Goal: Transaction & Acquisition: Book appointment/travel/reservation

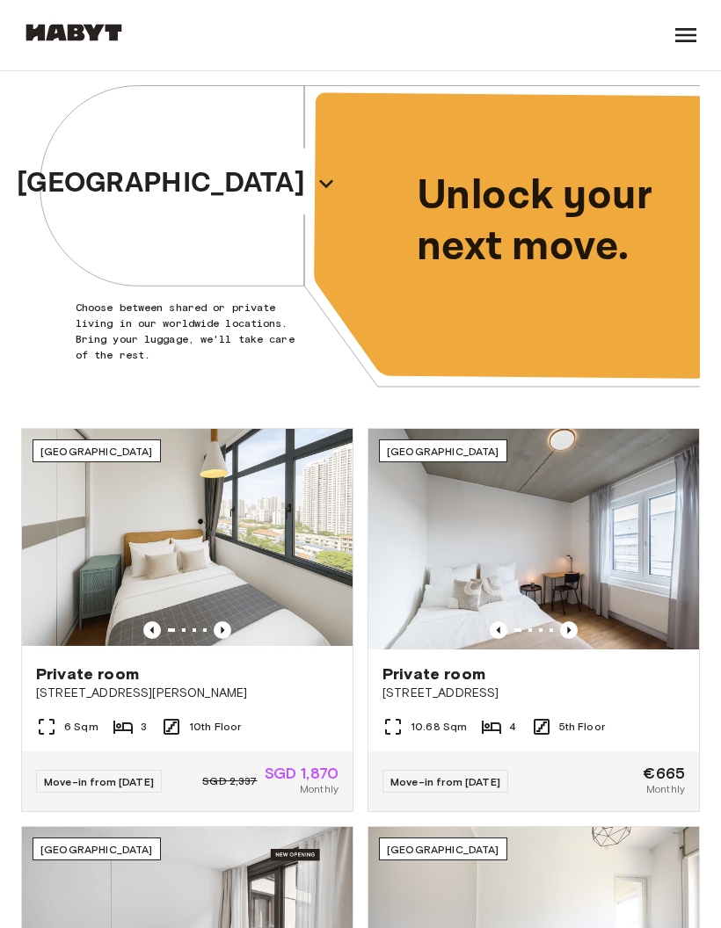
click at [229, 174] on button "[GEOGRAPHIC_DATA]" at bounding box center [177, 183] width 334 height 53
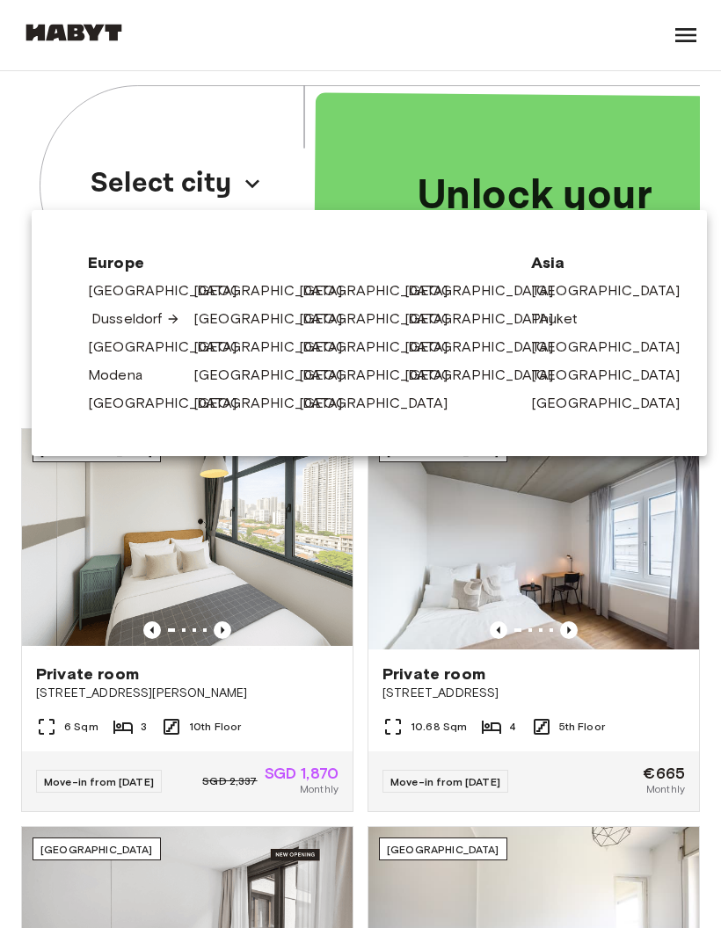
click at [127, 329] on link "Dusseldorf" at bounding box center [135, 319] width 89 height 21
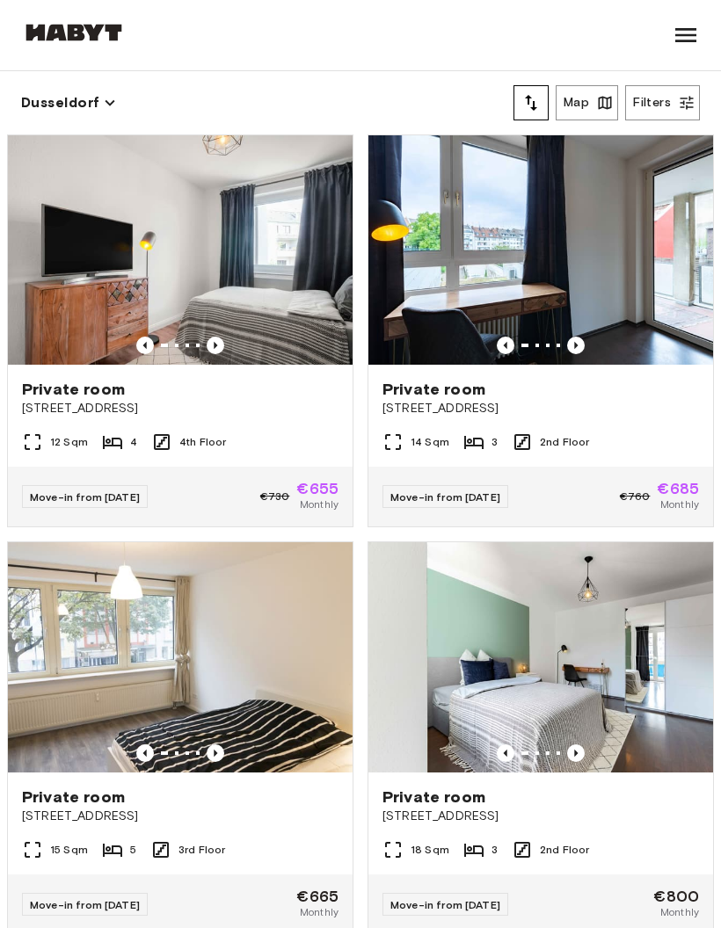
click at [81, 105] on button "Dusseldorf" at bounding box center [68, 103] width 95 height 25
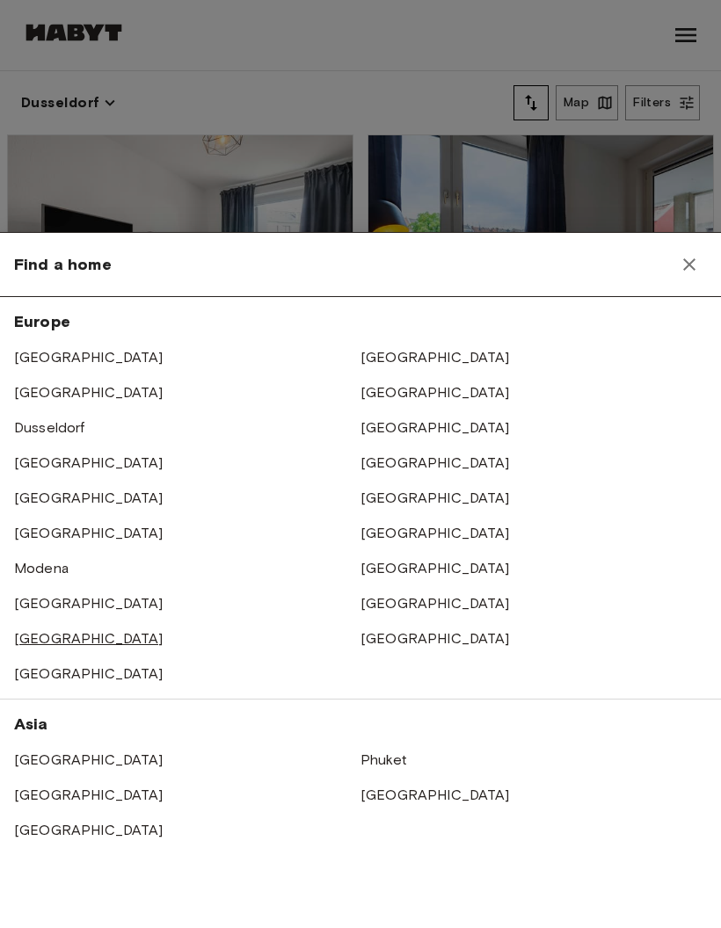
click at [31, 645] on link "[GEOGRAPHIC_DATA]" at bounding box center [88, 638] width 149 height 17
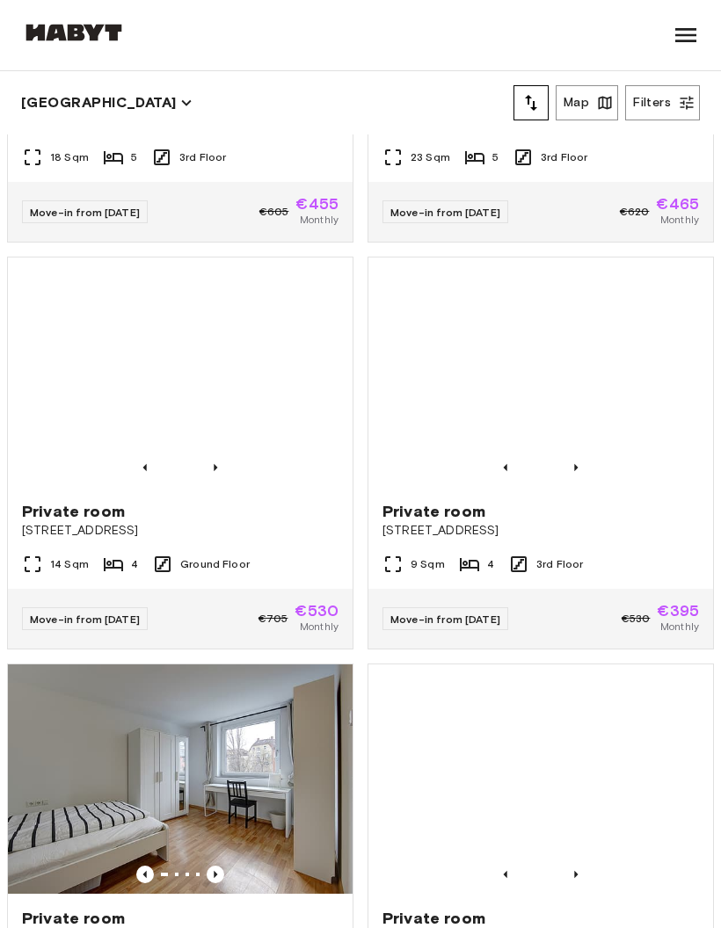
scroll to position [1913, 0]
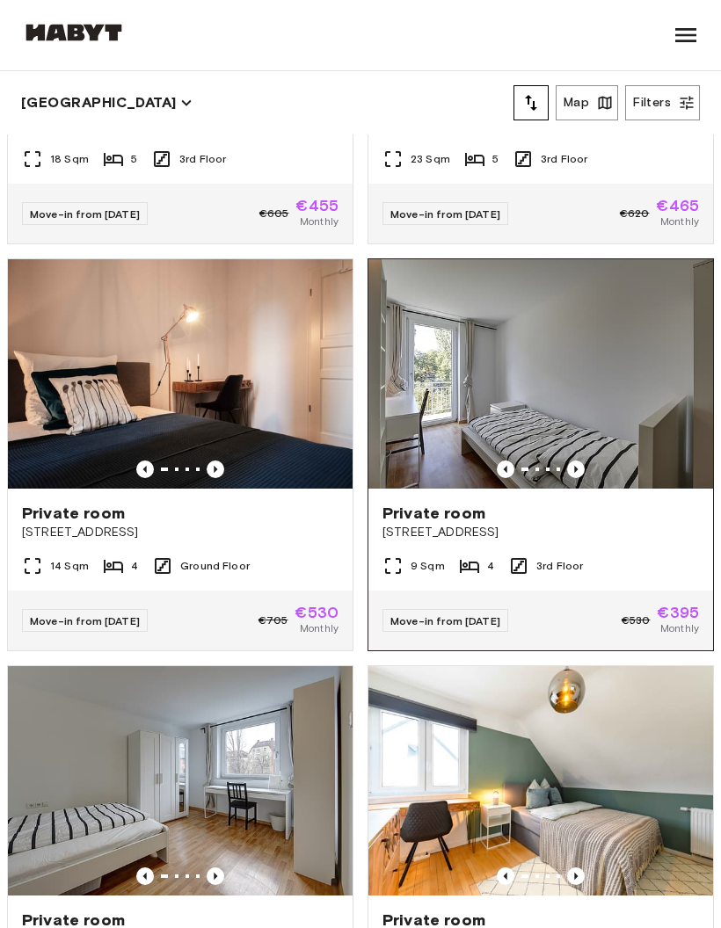
click at [615, 384] on img at bounding box center [540, 373] width 345 height 229
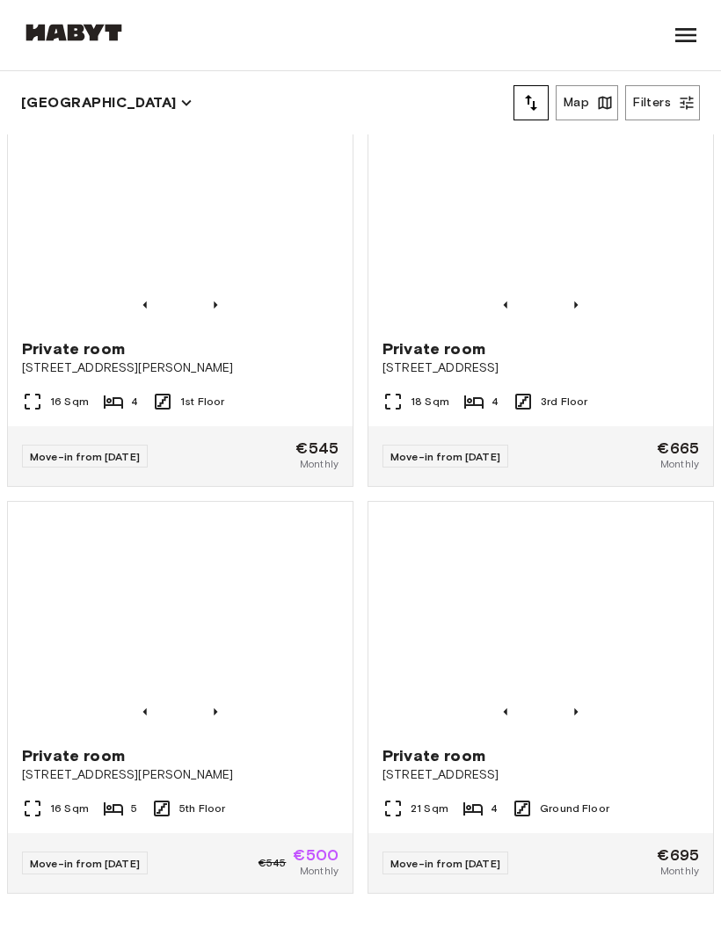
scroll to position [6610, 0]
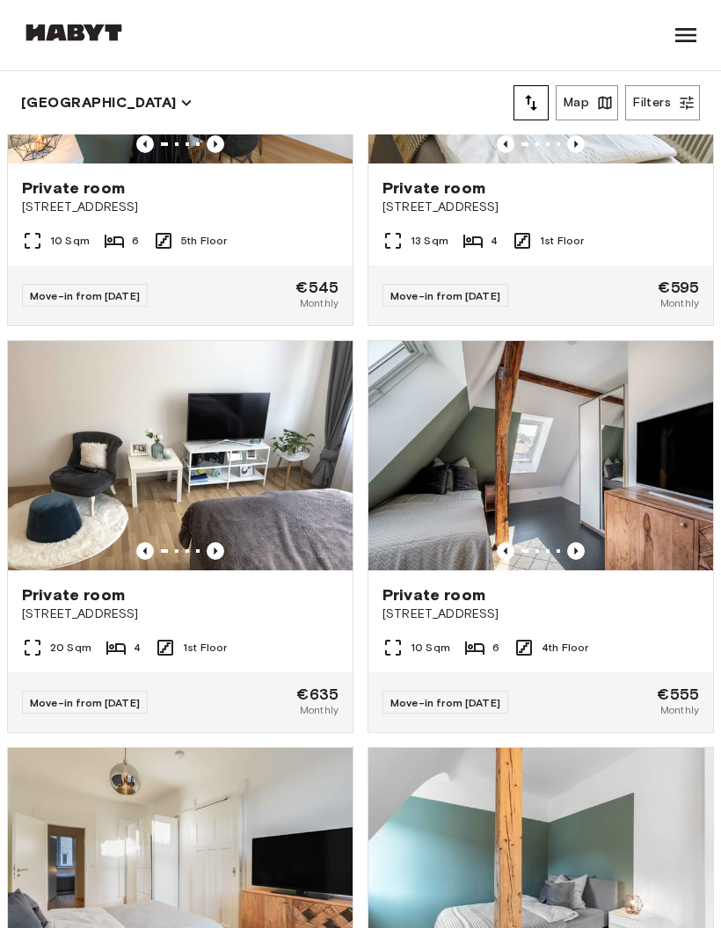
click at [75, 105] on button "[GEOGRAPHIC_DATA]" at bounding box center [106, 103] width 171 height 25
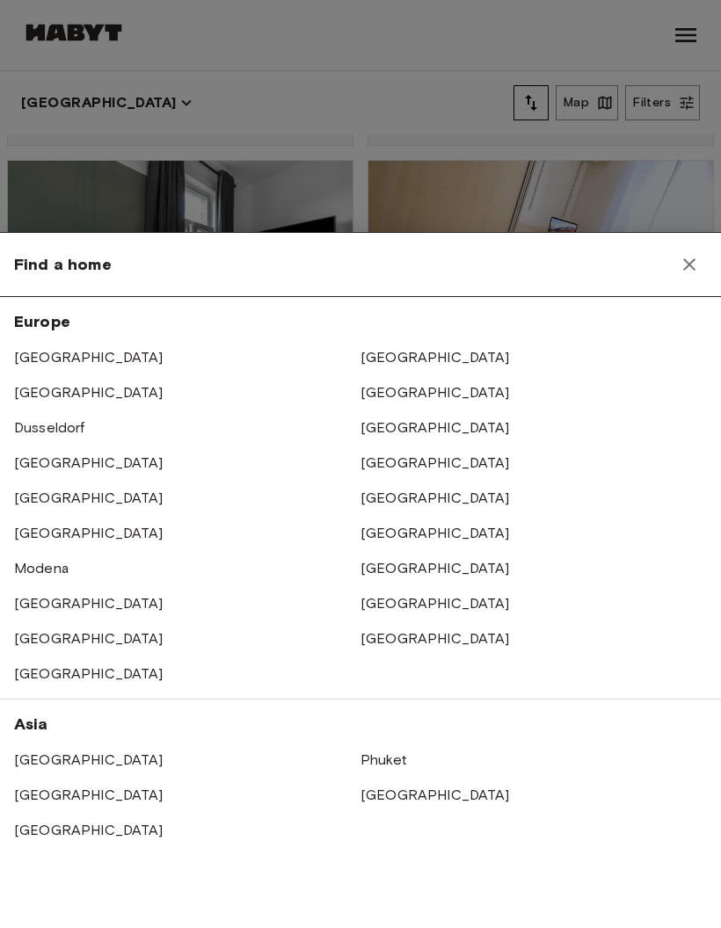
scroll to position [5268, 0]
click at [408, 396] on link "[GEOGRAPHIC_DATA]" at bounding box center [434, 392] width 149 height 17
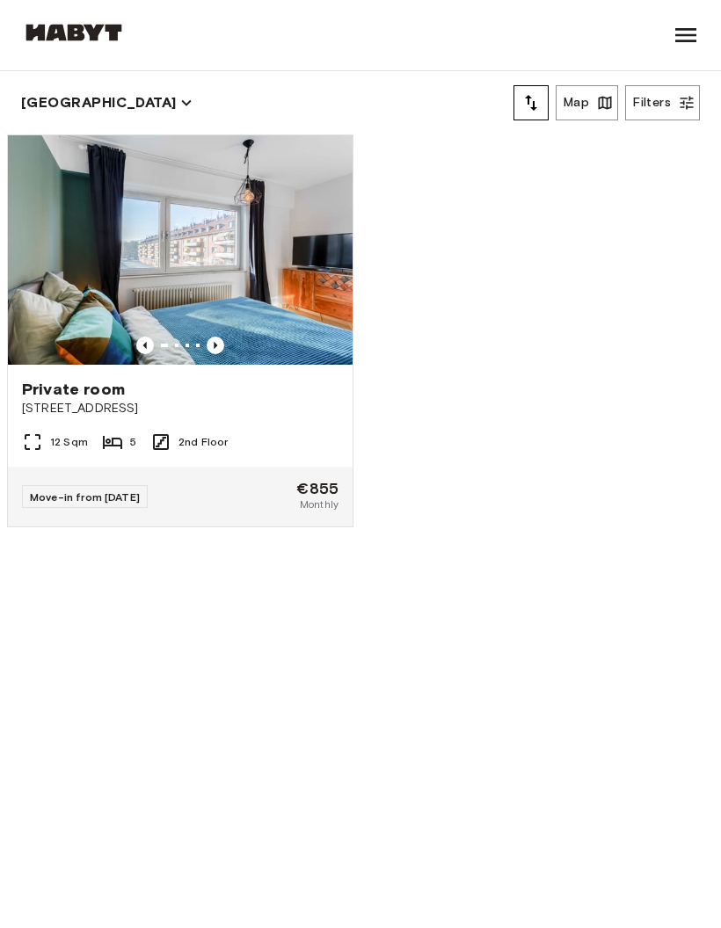
click at [181, 103] on icon "button" at bounding box center [186, 103] width 10 height 6
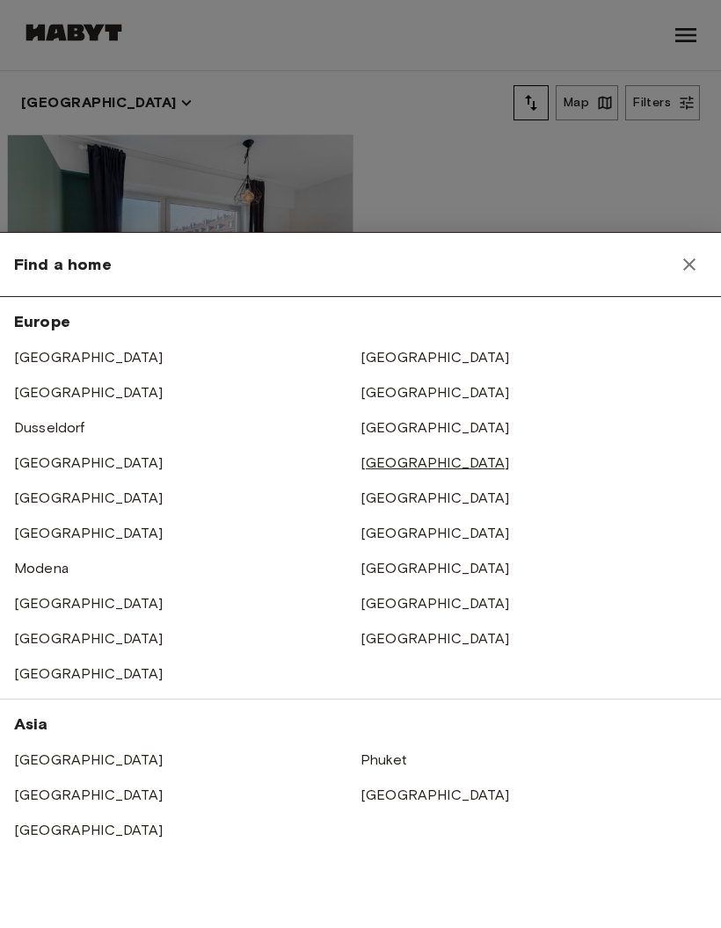
click at [404, 466] on link "[GEOGRAPHIC_DATA]" at bounding box center [434, 463] width 149 height 17
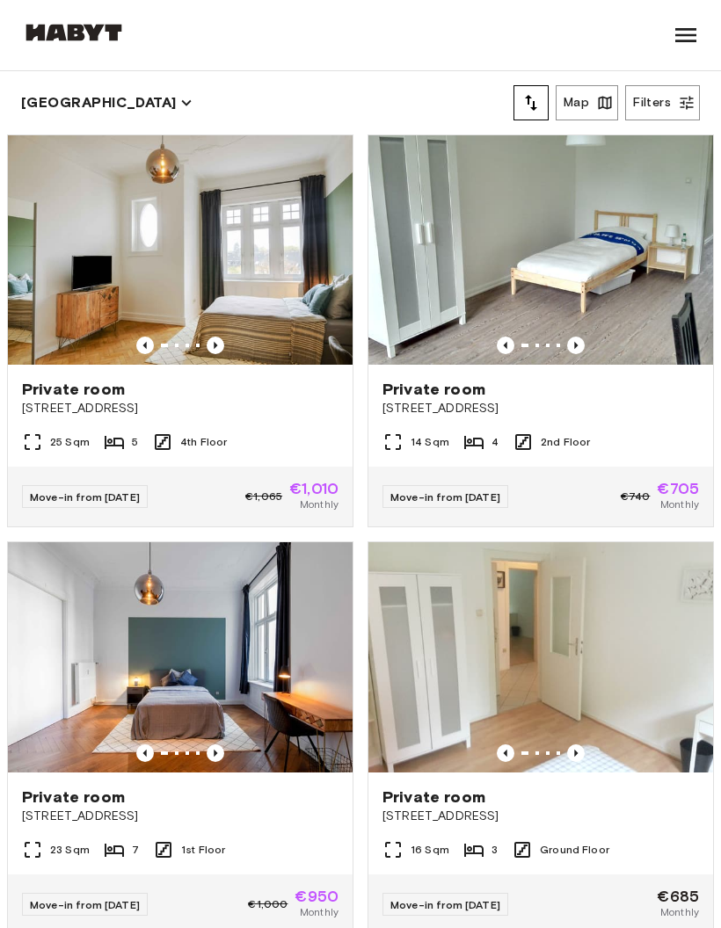
click at [70, 107] on button "[GEOGRAPHIC_DATA]" at bounding box center [106, 103] width 171 height 25
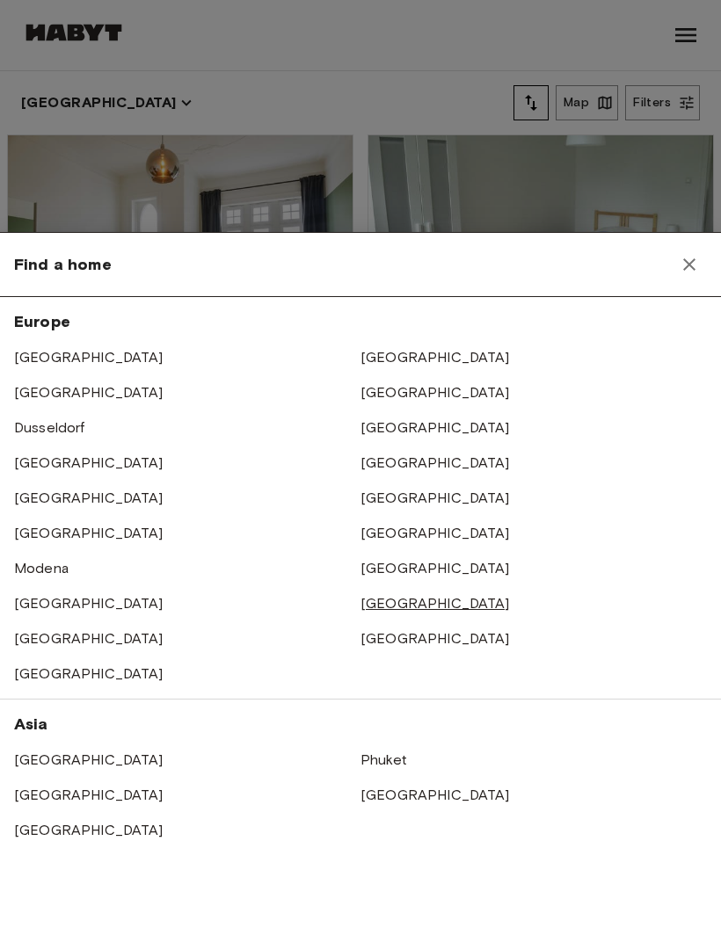
click at [418, 607] on link "[GEOGRAPHIC_DATA]" at bounding box center [434, 603] width 149 height 17
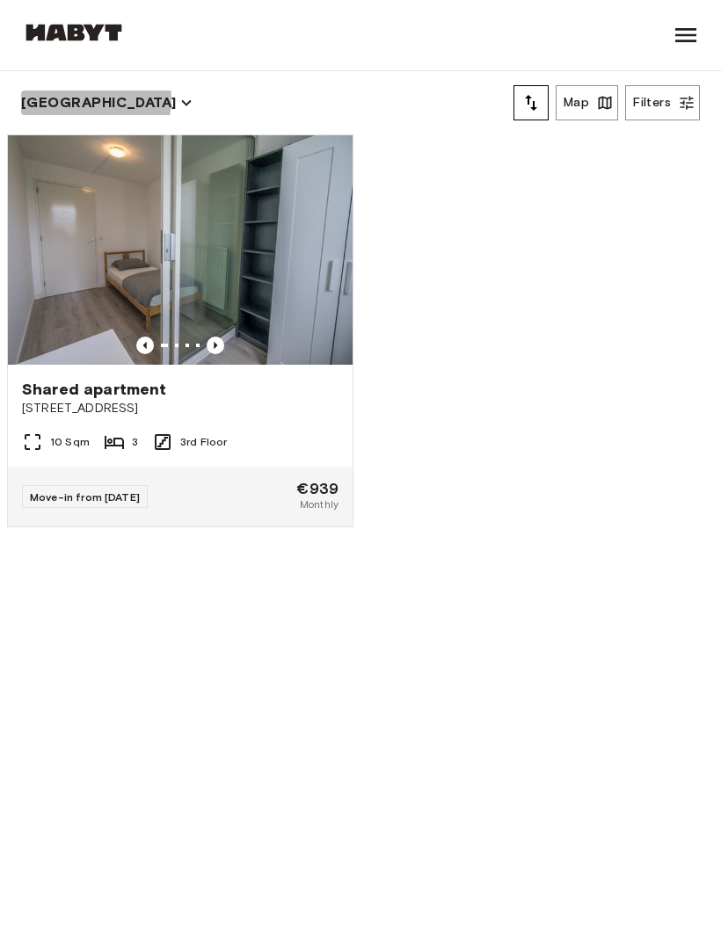
click at [96, 101] on button "[GEOGRAPHIC_DATA]" at bounding box center [106, 103] width 171 height 25
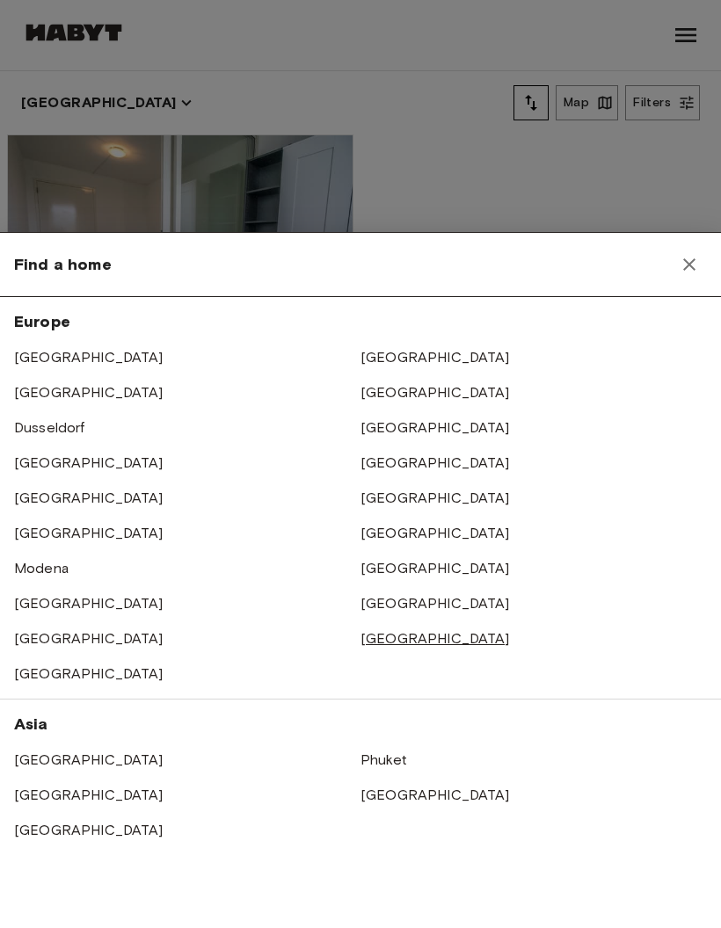
click at [419, 637] on link "[GEOGRAPHIC_DATA]" at bounding box center [434, 638] width 149 height 17
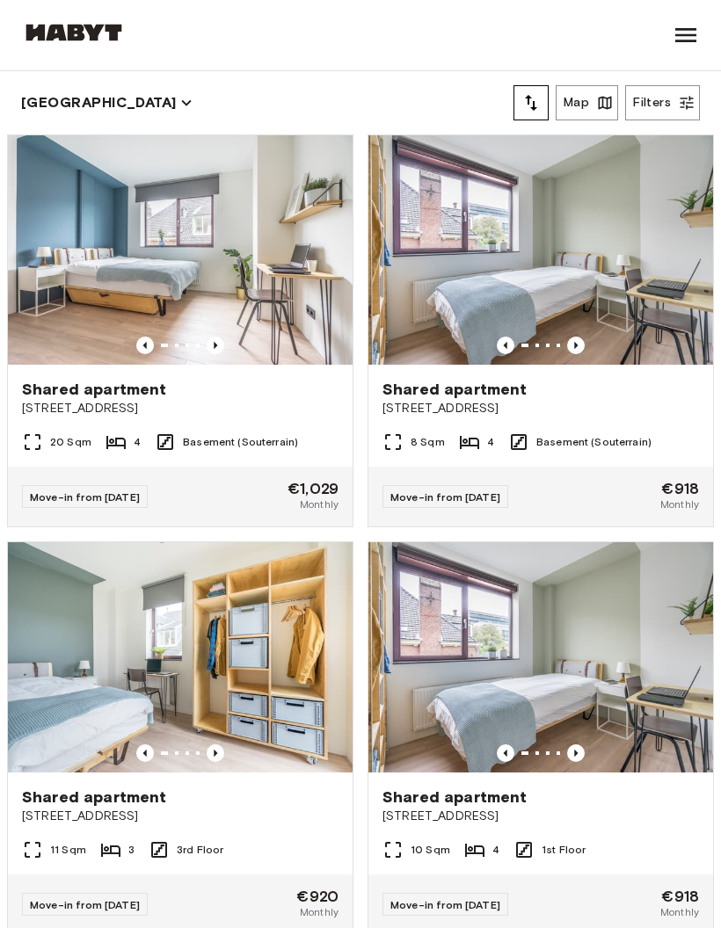
click at [95, 109] on button "[GEOGRAPHIC_DATA]" at bounding box center [106, 103] width 171 height 25
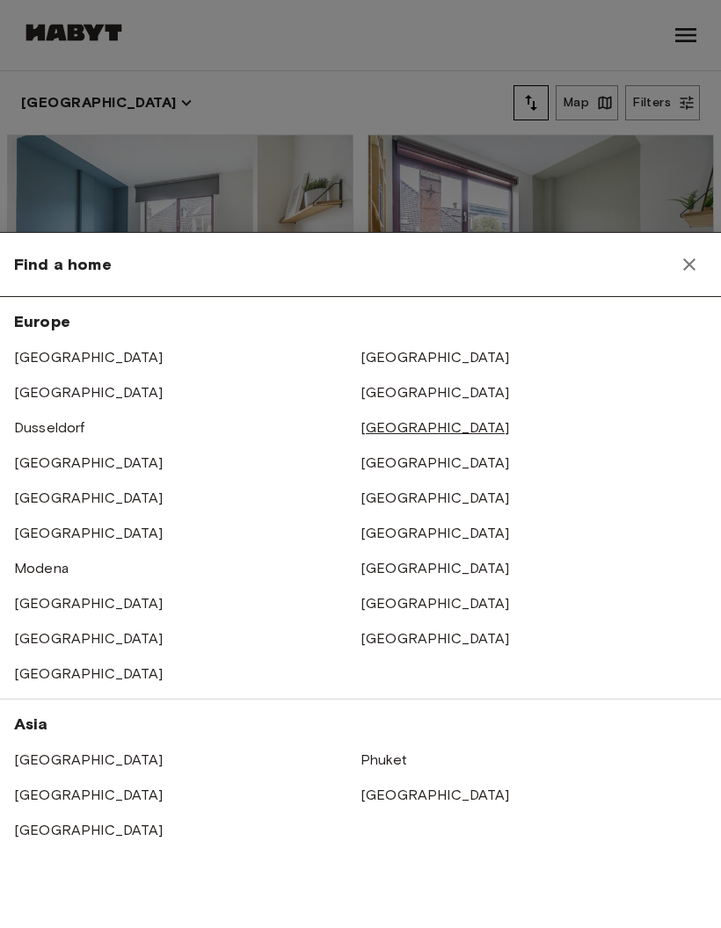
click at [401, 431] on link "[GEOGRAPHIC_DATA]" at bounding box center [434, 427] width 149 height 17
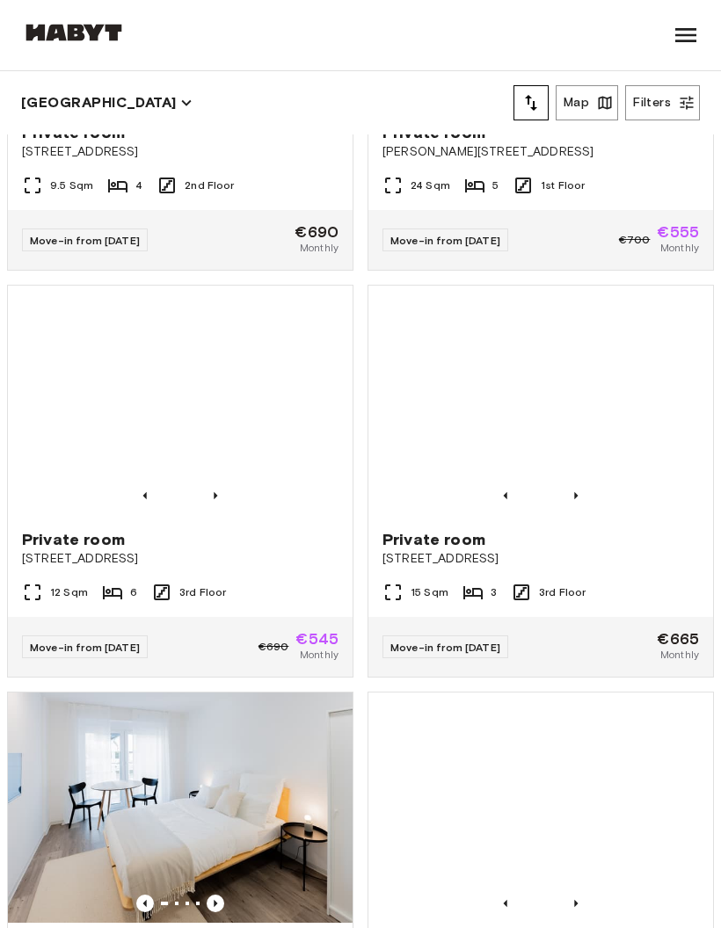
scroll to position [12098, 0]
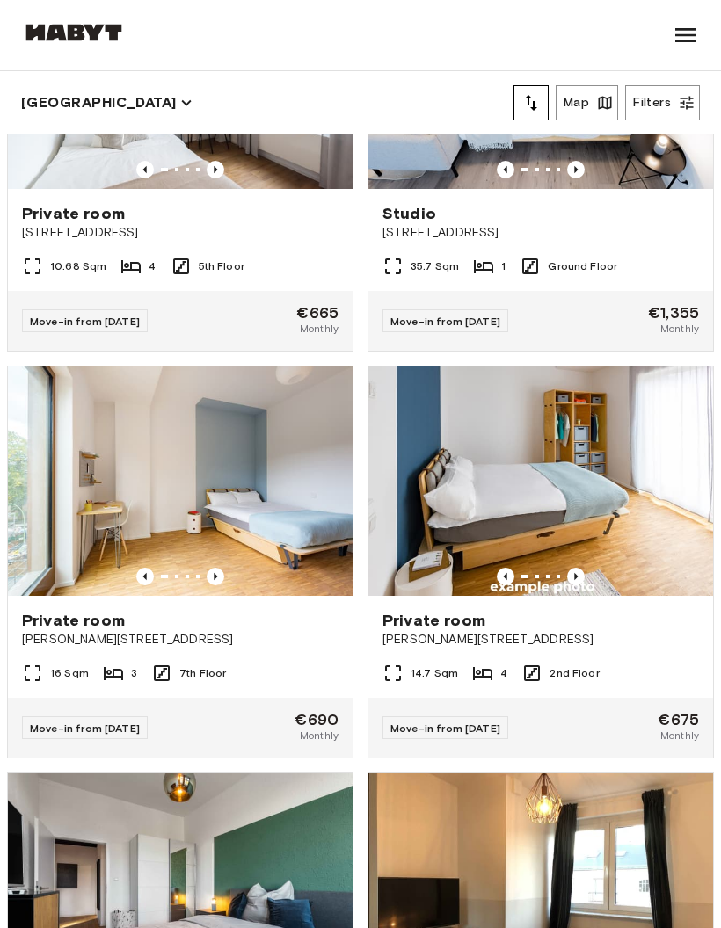
click at [91, 91] on button "[GEOGRAPHIC_DATA]" at bounding box center [106, 103] width 171 height 25
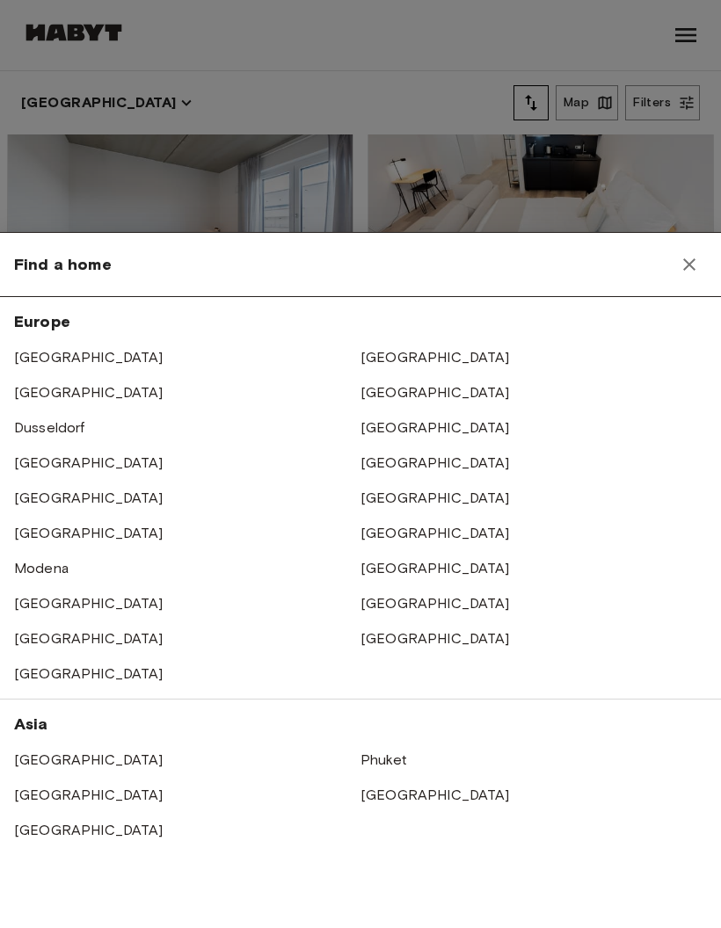
click at [91, 91] on div at bounding box center [360, 464] width 721 height 928
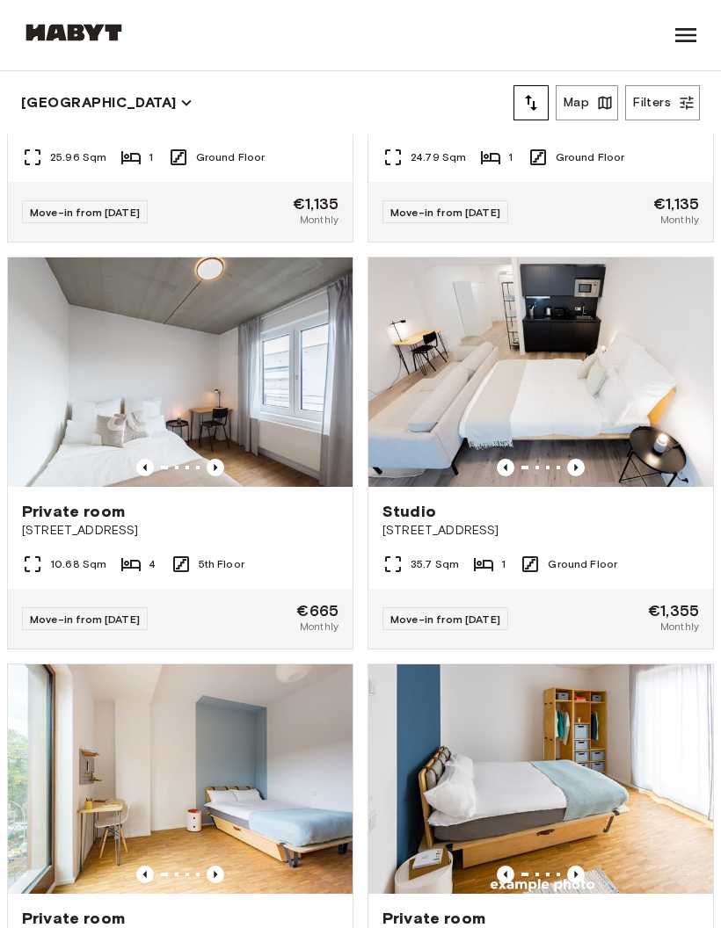
click at [76, 100] on button "[GEOGRAPHIC_DATA]" at bounding box center [106, 103] width 171 height 25
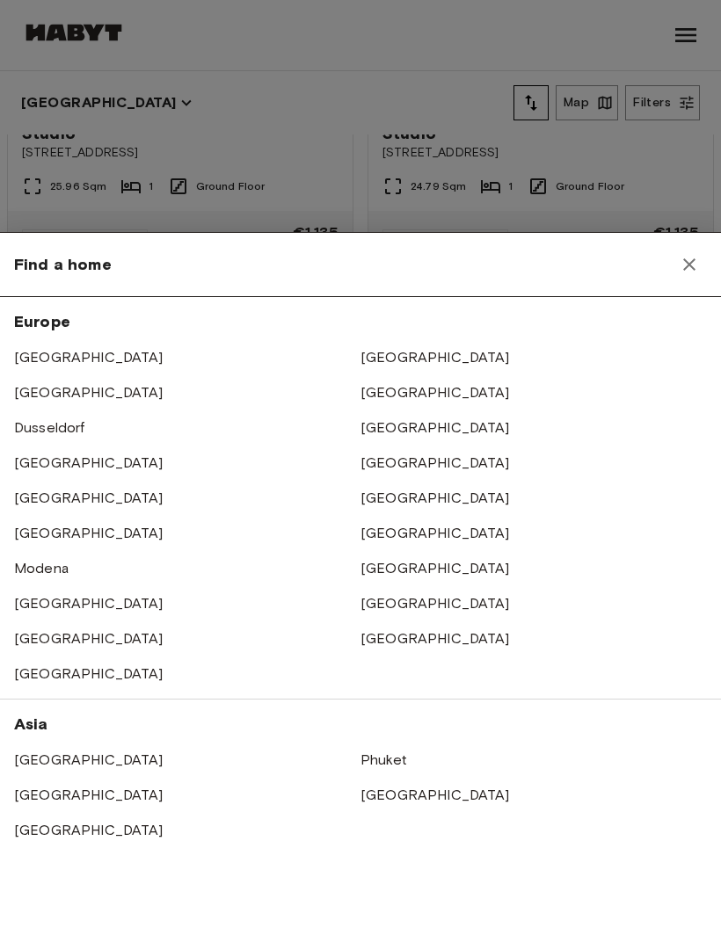
scroll to position [7992, 0]
click at [59, 641] on link "[GEOGRAPHIC_DATA]" at bounding box center [88, 638] width 149 height 17
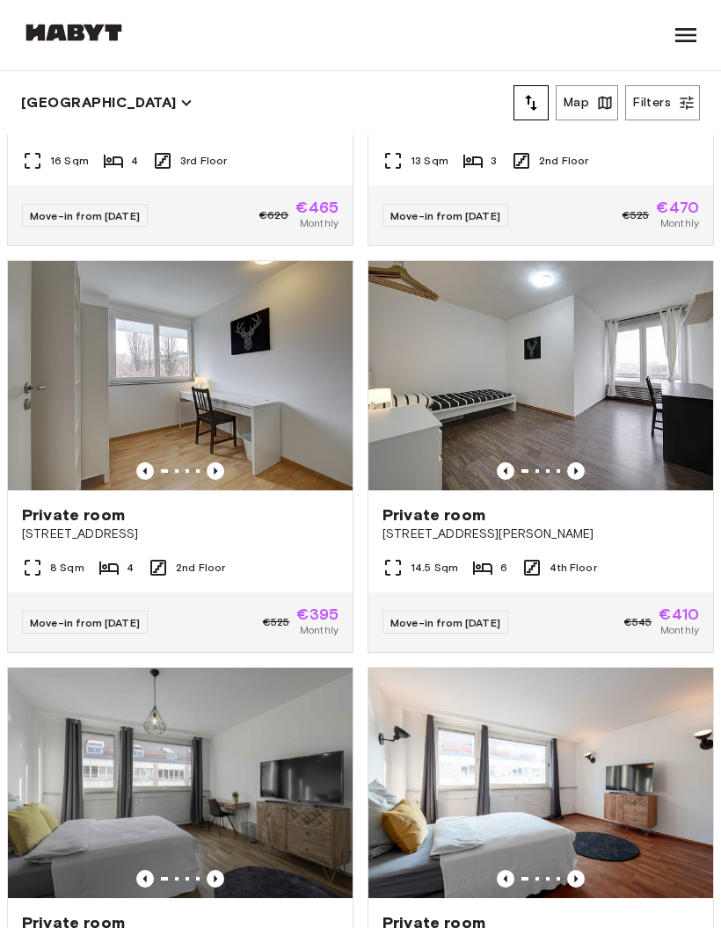
scroll to position [1095, 0]
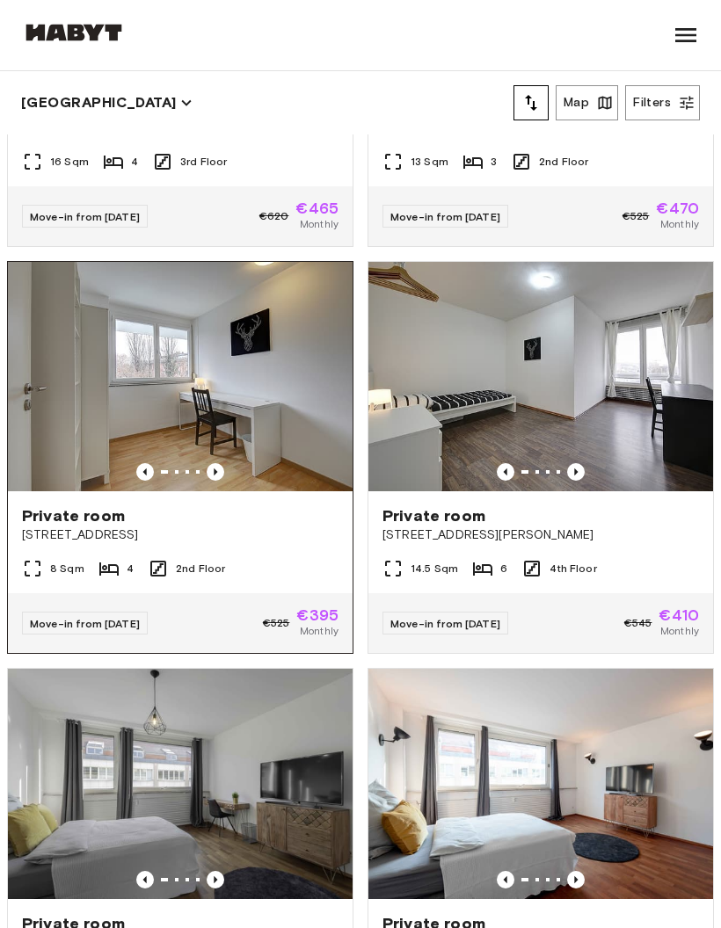
click at [240, 399] on img at bounding box center [180, 376] width 345 height 229
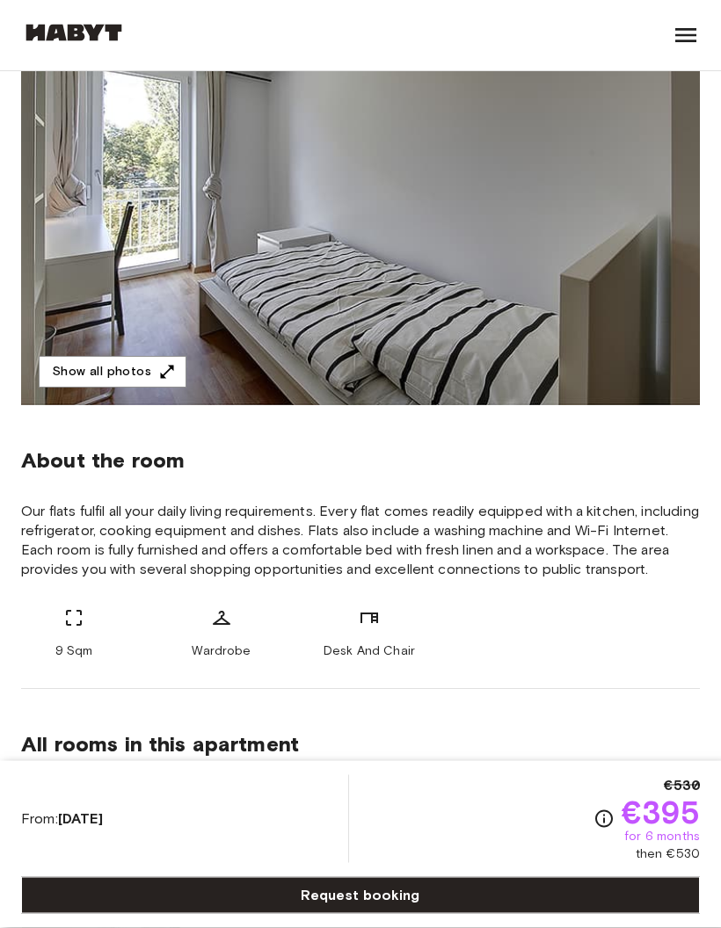
scroll to position [294, 0]
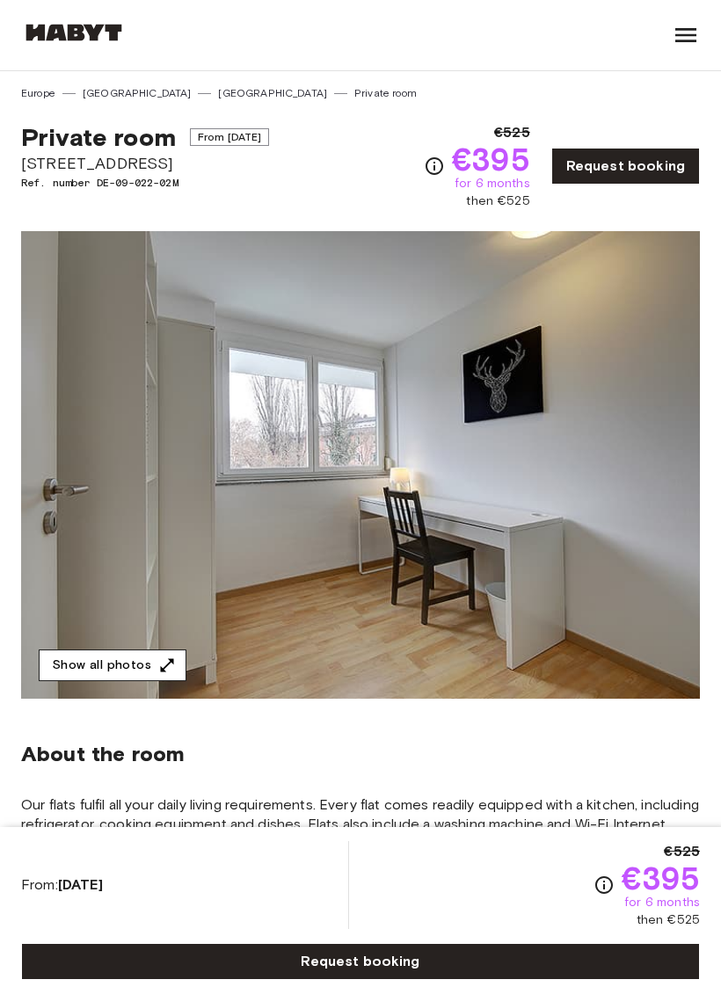
click at [163, 663] on icon "button" at bounding box center [167, 666] width 18 height 18
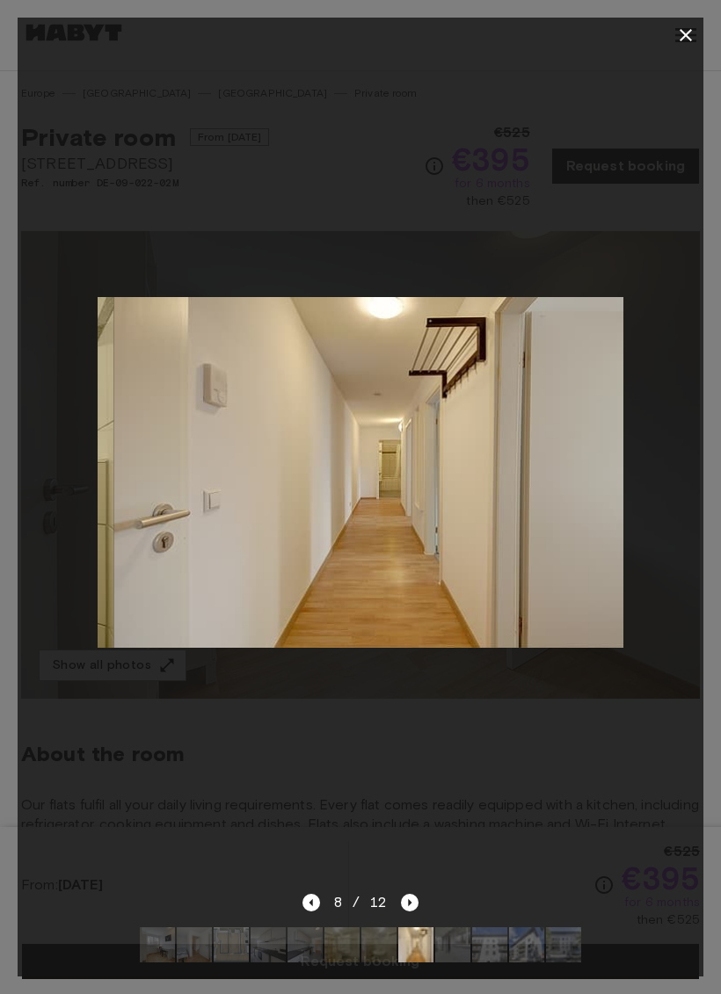
click at [696, 33] on button "button" at bounding box center [685, 35] width 35 height 35
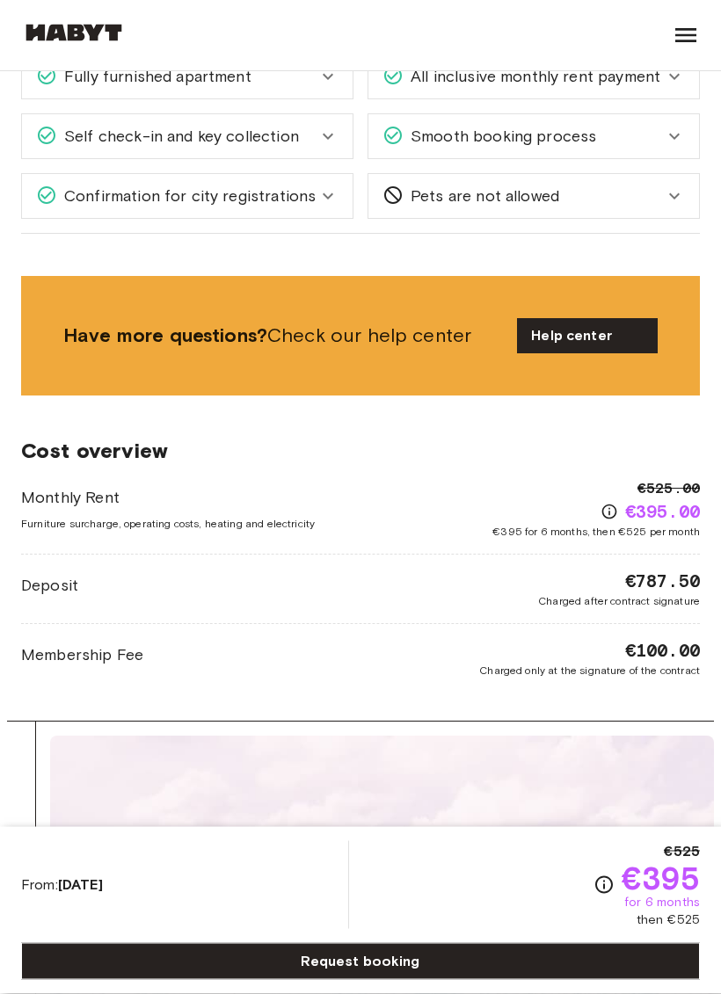
scroll to position [1738, 0]
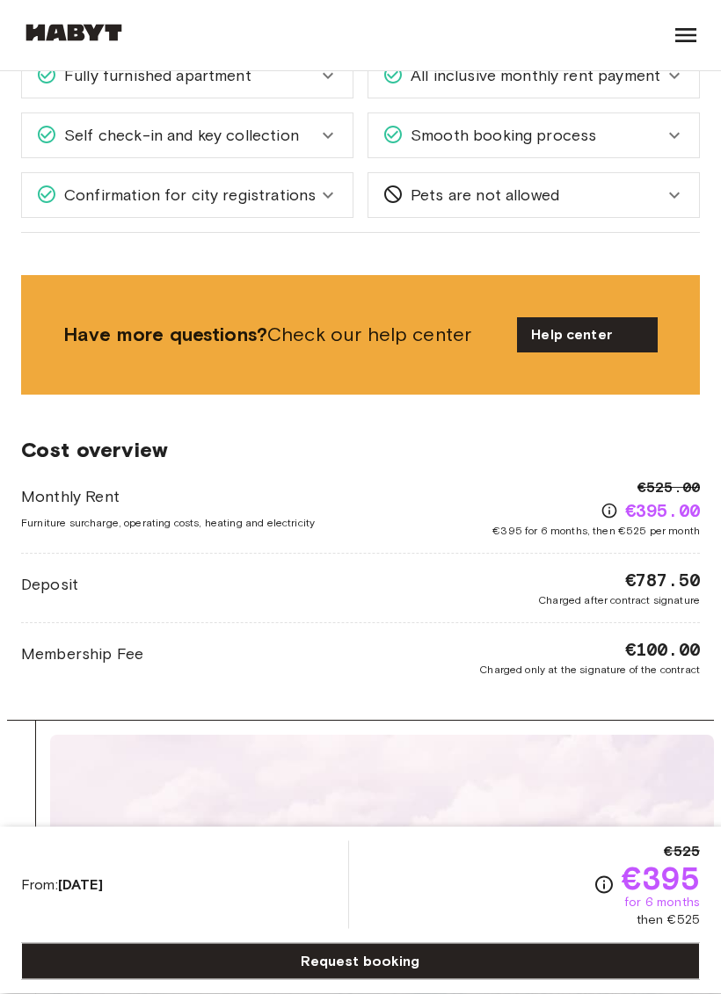
click at [609, 503] on icon "Check cost overview for full price breakdown. Please note that discounts apply …" at bounding box center [609, 512] width 18 height 18
click at [607, 508] on icon "Check cost overview for full price breakdown. Please note that discounts apply …" at bounding box center [609, 512] width 18 height 18
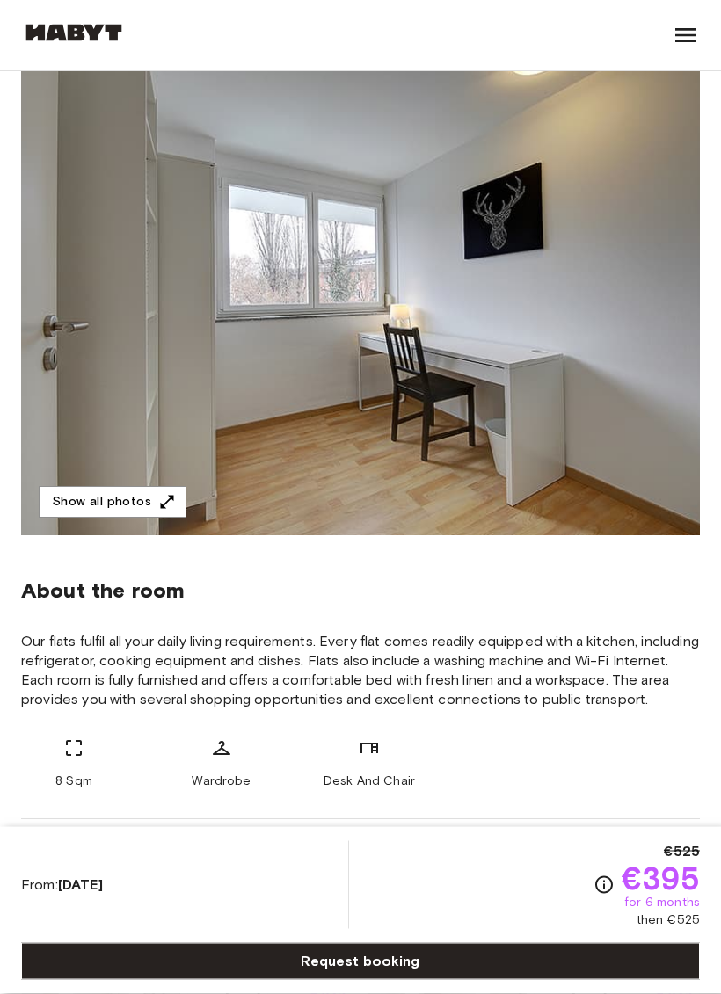
scroll to position [0, 0]
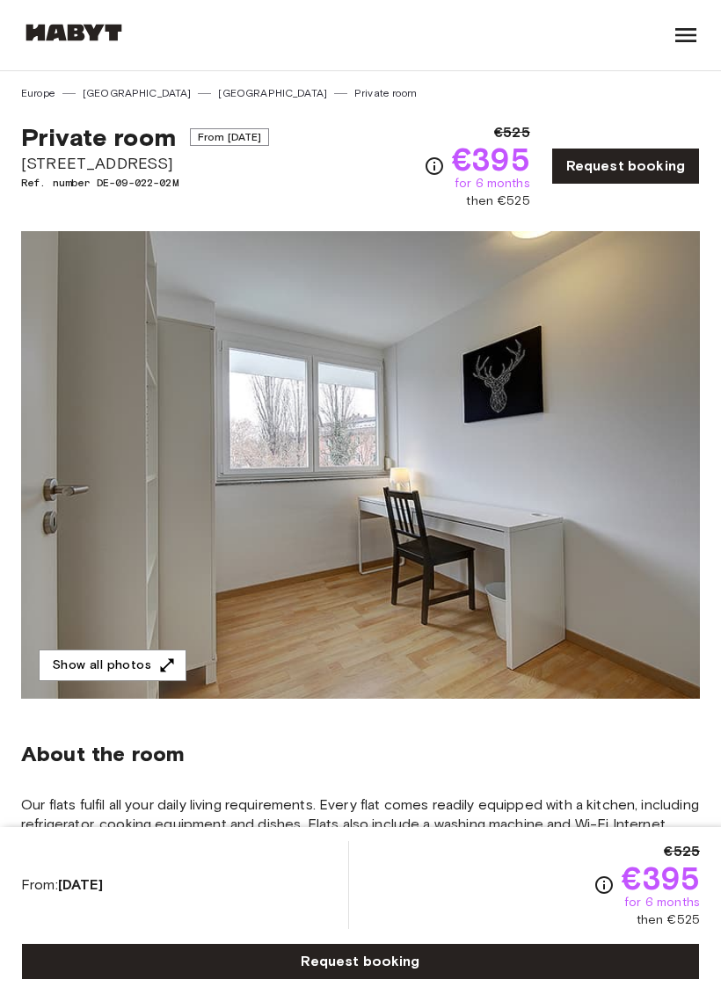
click at [436, 165] on icon "Check cost overview for full price breakdown. Please note that discounts apply …" at bounding box center [434, 166] width 21 height 21
click at [436, 168] on icon "Check cost overview for full price breakdown. Please note that discounts apply …" at bounding box center [434, 166] width 21 height 21
click at [419, 179] on div "Private room From Oct 19 2025 Aachener Straße 8 Ref. number DE-09-022-02M €525 …" at bounding box center [360, 155] width 679 height 109
click at [478, 154] on span "€395" at bounding box center [491, 159] width 78 height 32
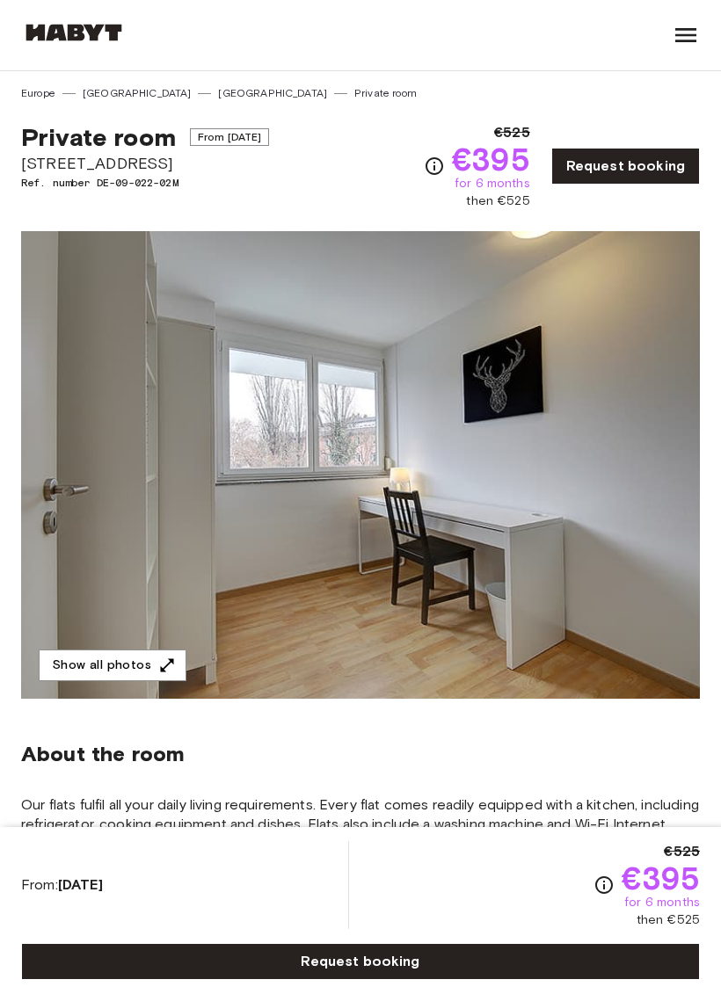
click at [439, 170] on icon "Check cost overview for full price breakdown. Please note that discounts apply …" at bounding box center [434, 166] width 18 height 18
click at [444, 167] on div "€525 €395 for 6 months then €525" at bounding box center [477, 166] width 106 height 88
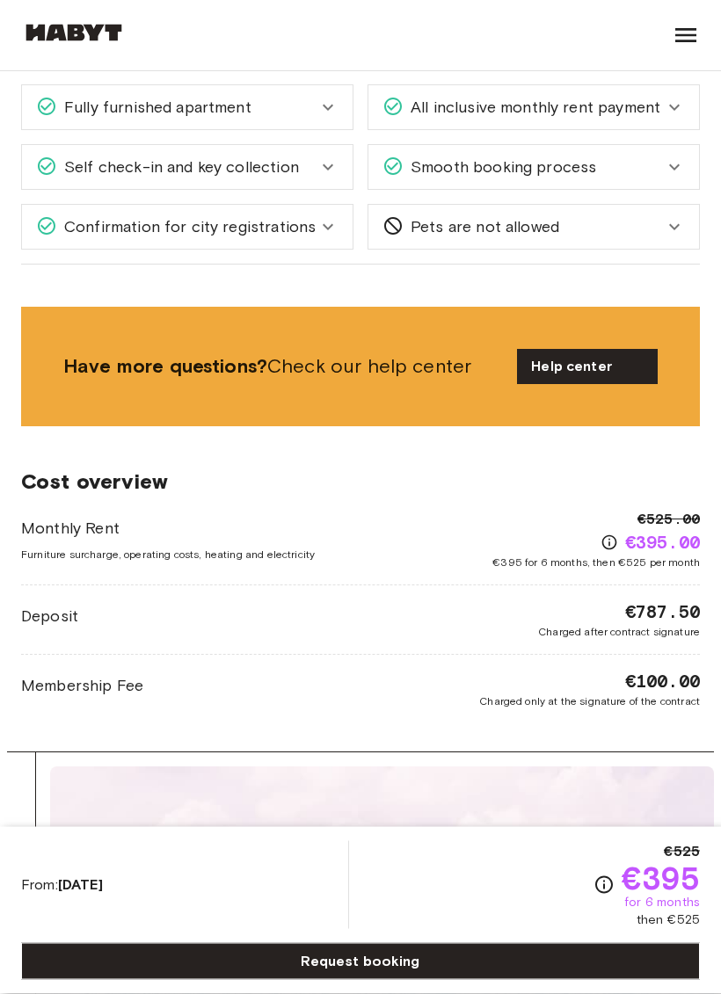
scroll to position [1707, 0]
click at [686, 542] on span "€395.00" at bounding box center [662, 542] width 75 height 25
click at [602, 543] on icon "Check cost overview for full price breakdown. Please note that discounts apply …" at bounding box center [609, 542] width 15 height 15
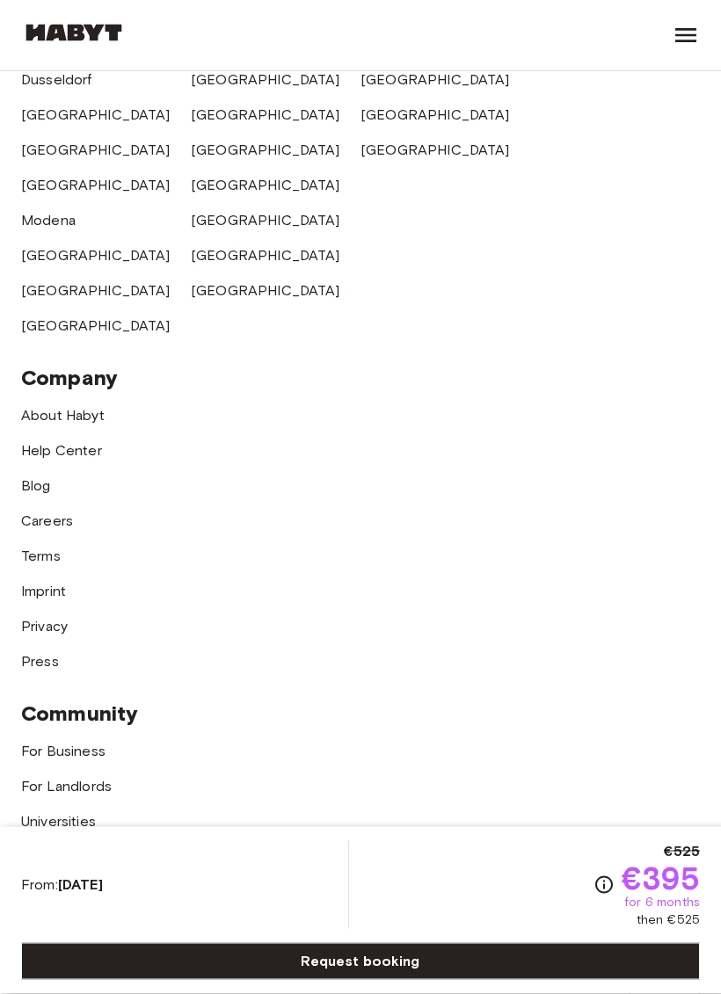
scroll to position [4319, 0]
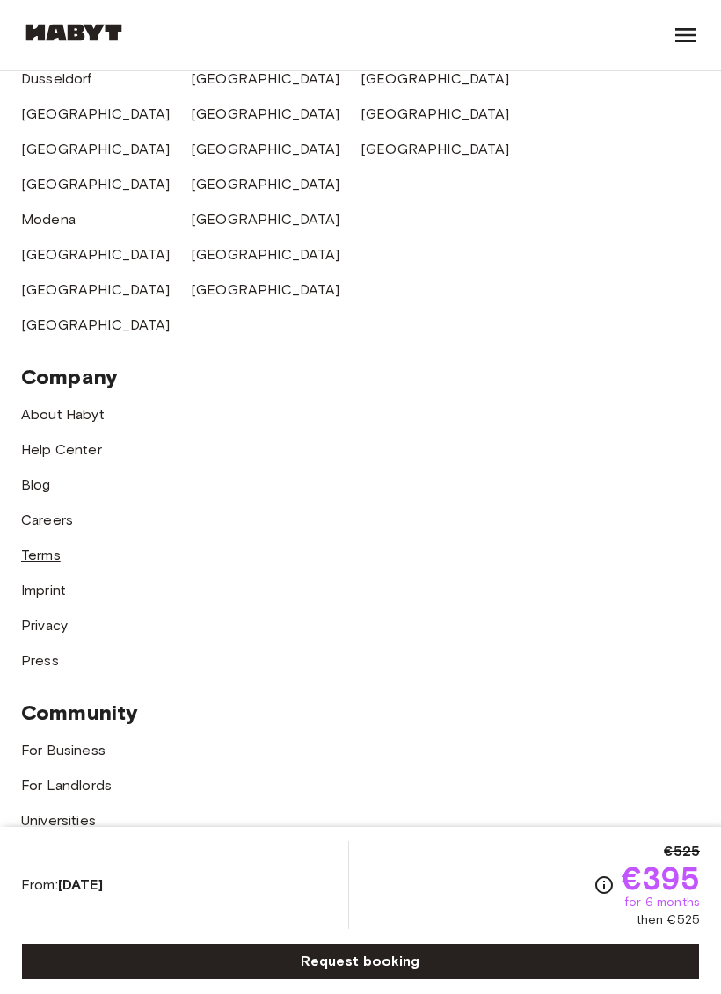
click at [51, 547] on link "Terms" at bounding box center [41, 555] width 40 height 17
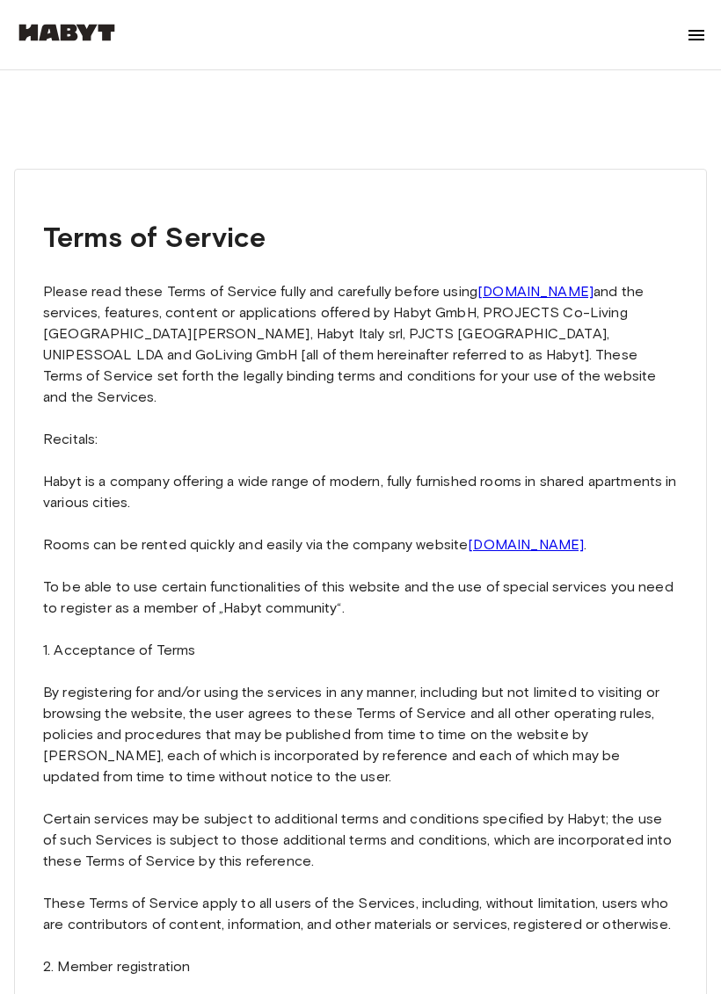
click at [695, 27] on img at bounding box center [696, 35] width 21 height 21
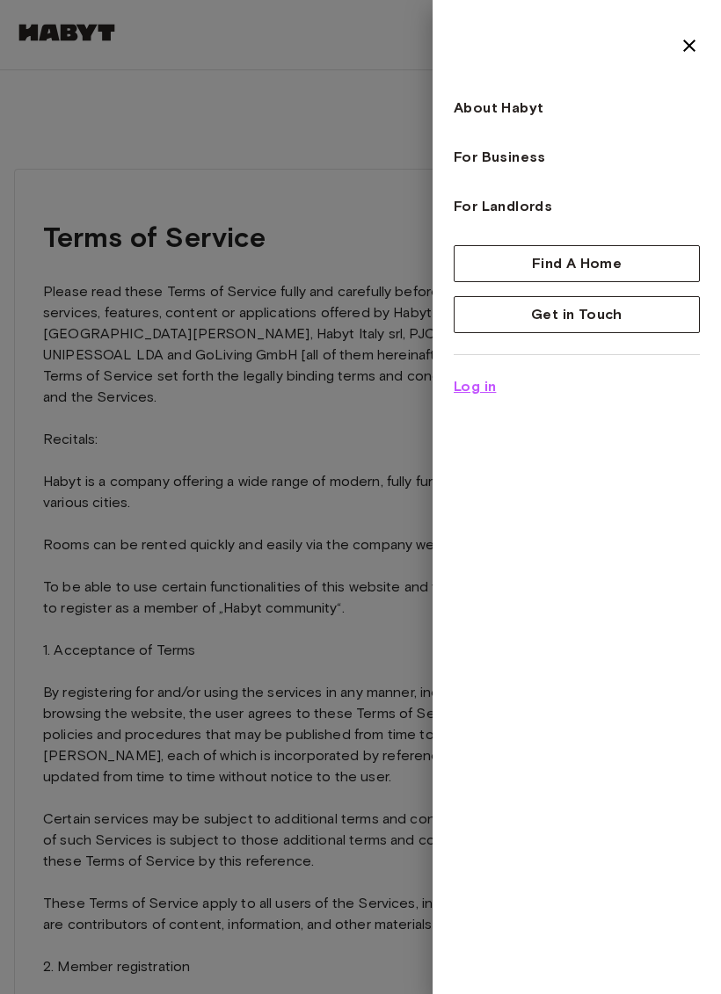
click at [470, 387] on span "Log in" at bounding box center [475, 386] width 42 height 21
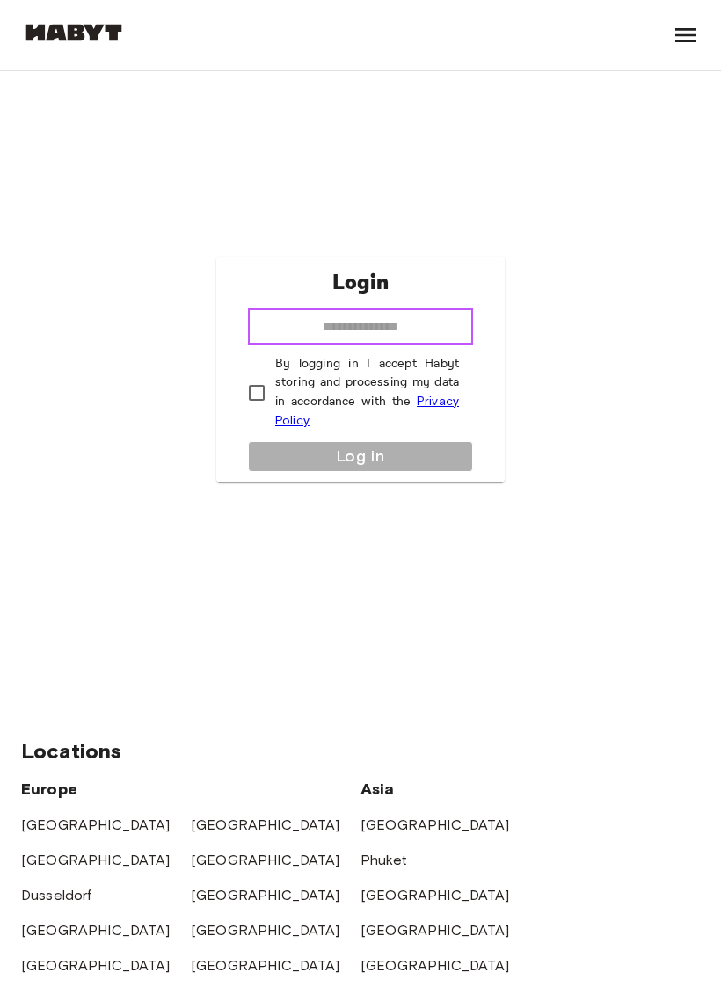
click at [427, 345] on input "email" at bounding box center [360, 326] width 225 height 35
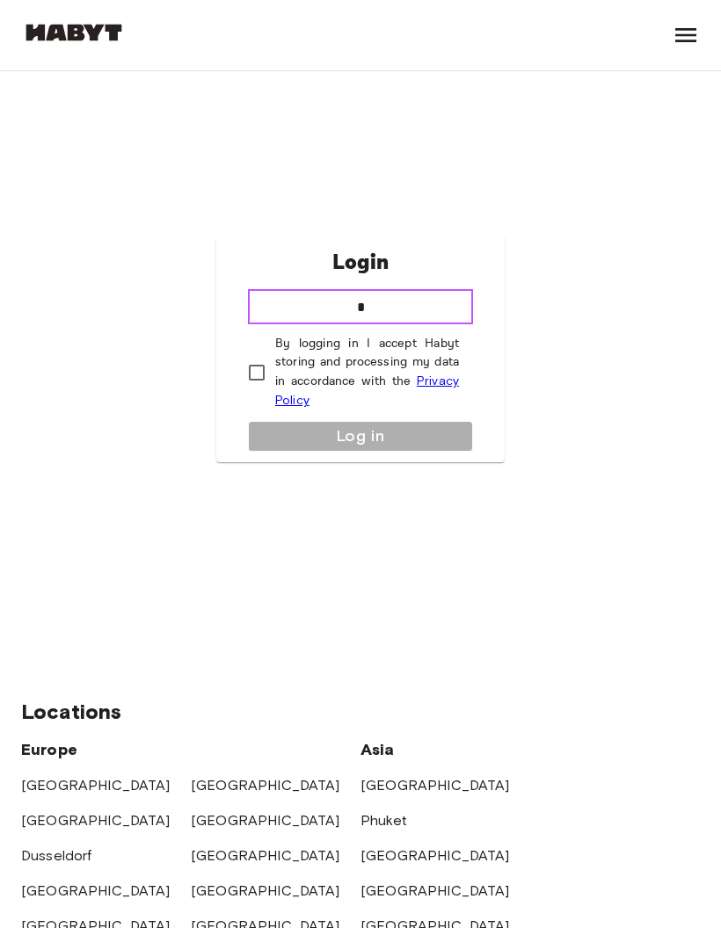
type input "**********"
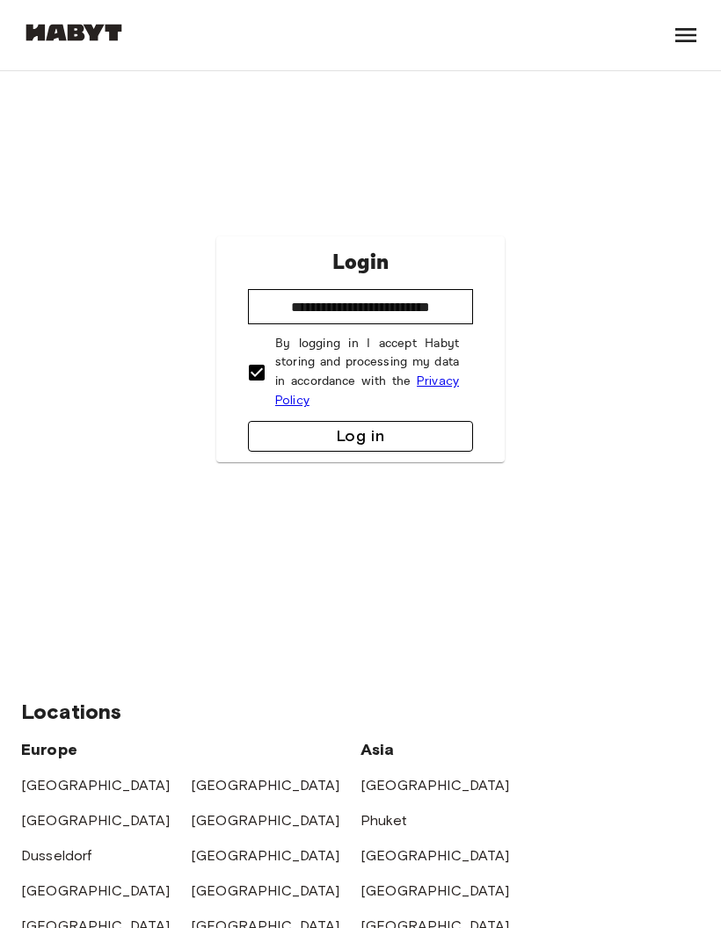
click at [436, 452] on button "Log in" at bounding box center [360, 436] width 225 height 31
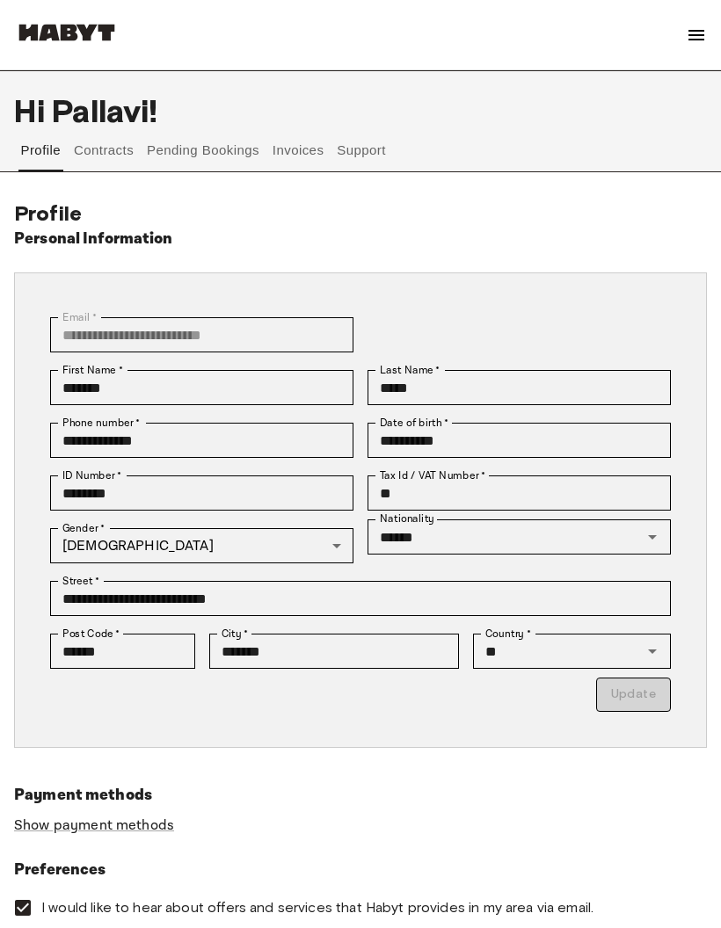
click at [94, 156] on button "Contracts" at bounding box center [104, 150] width 64 height 42
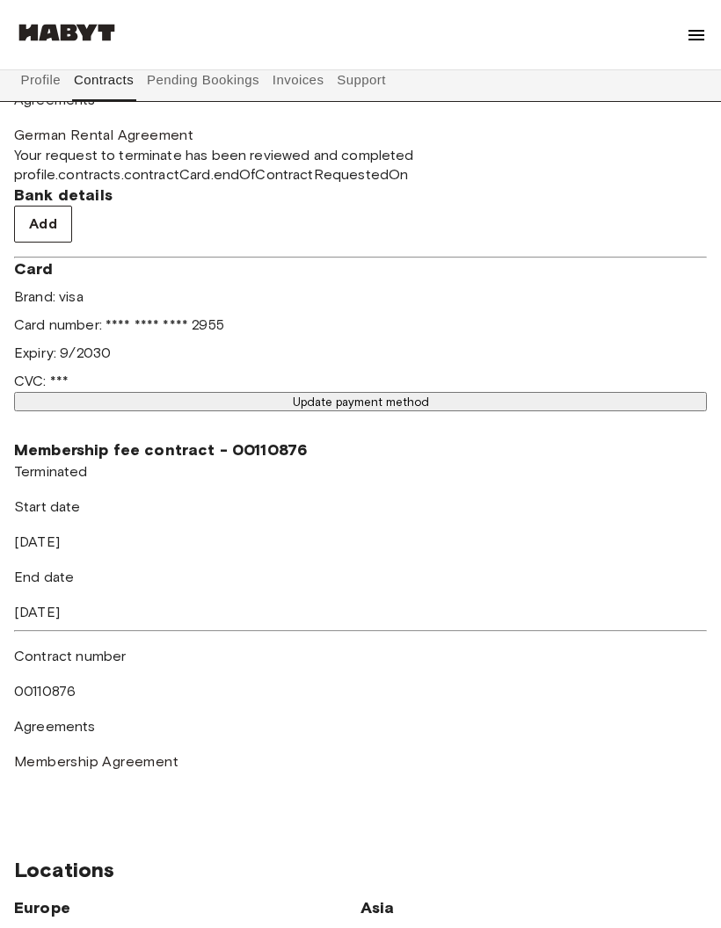
scroll to position [677, 0]
click at [360, 623] on div "End date [DATE]" at bounding box center [187, 595] width 346 height 56
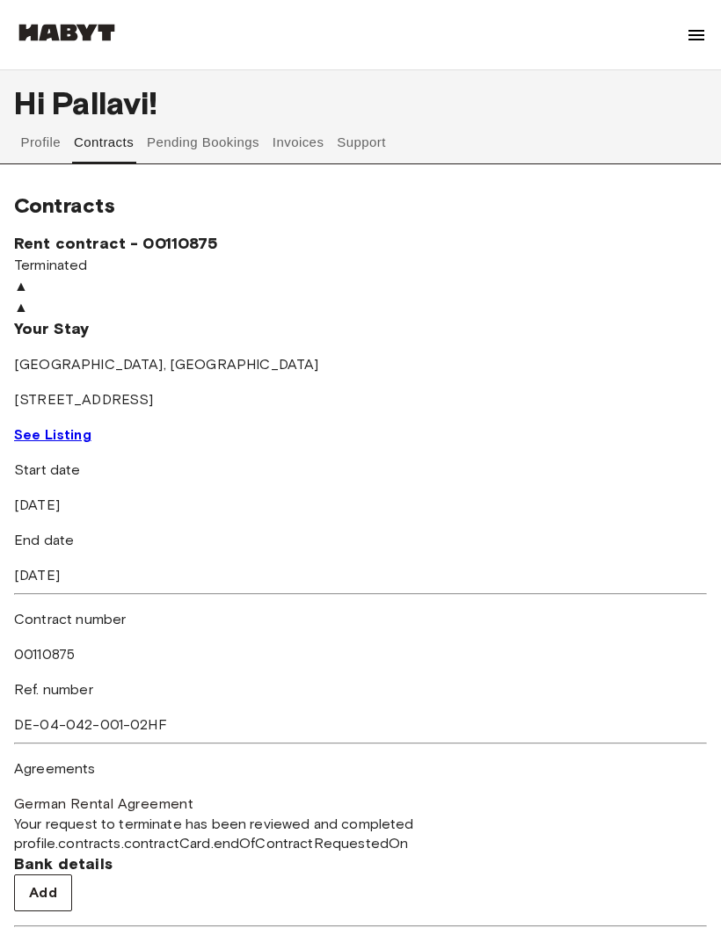
scroll to position [0, 0]
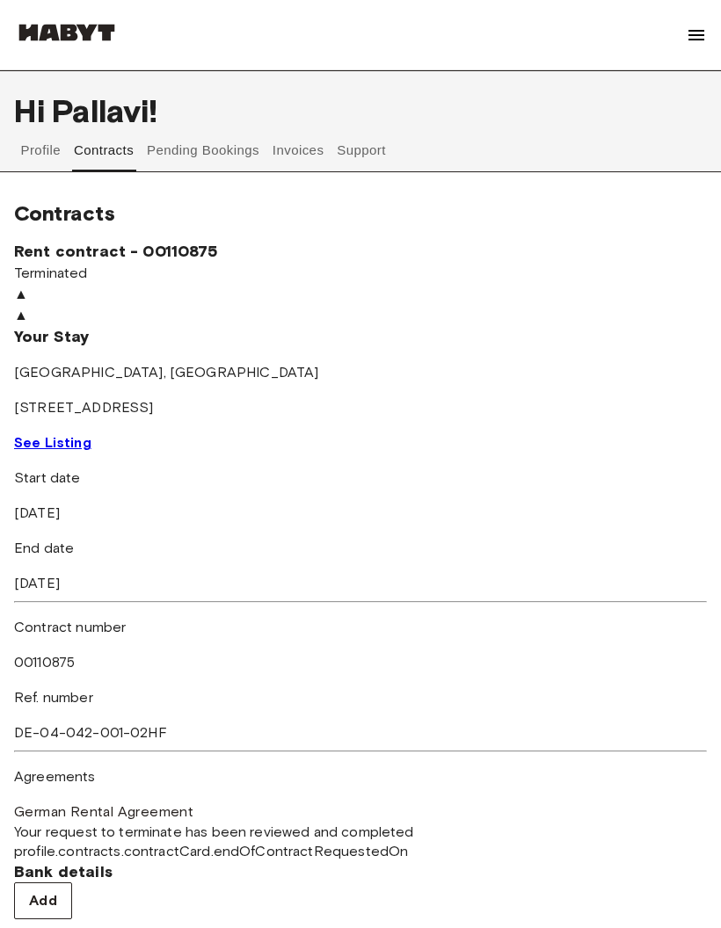
click at [376, 157] on button "Support" at bounding box center [362, 150] width 54 height 42
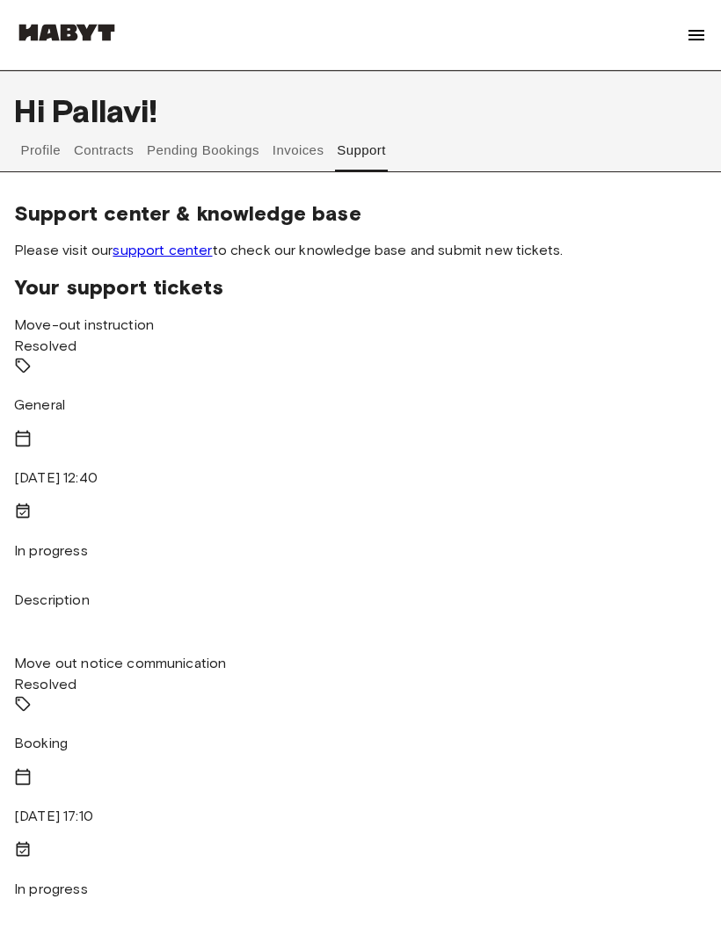
click at [20, 149] on button "Profile" at bounding box center [40, 150] width 45 height 42
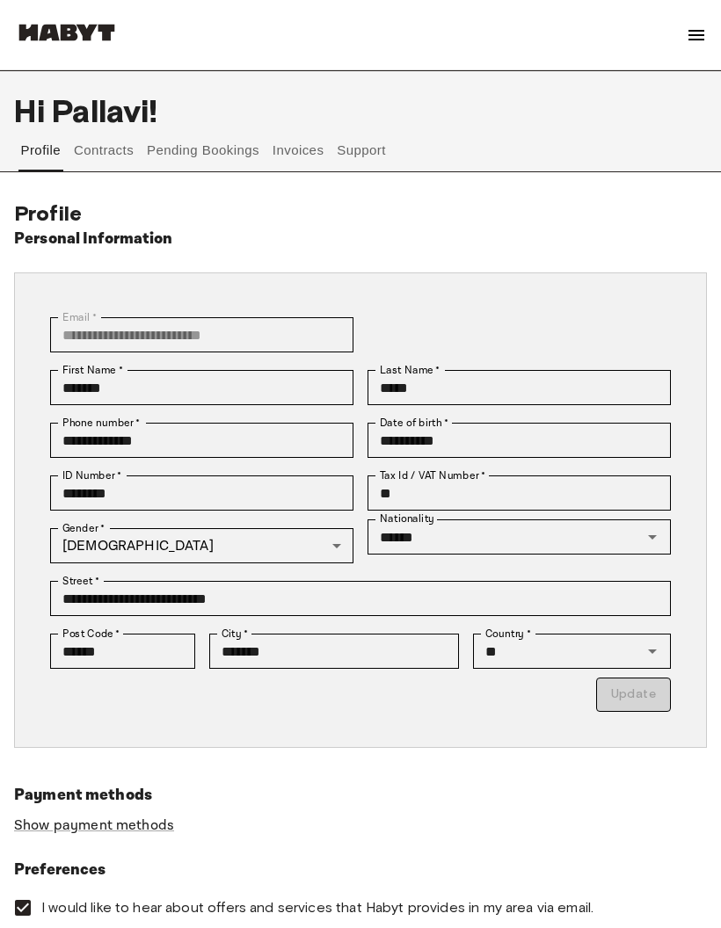
click at [91, 150] on button "Contracts" at bounding box center [104, 150] width 64 height 42
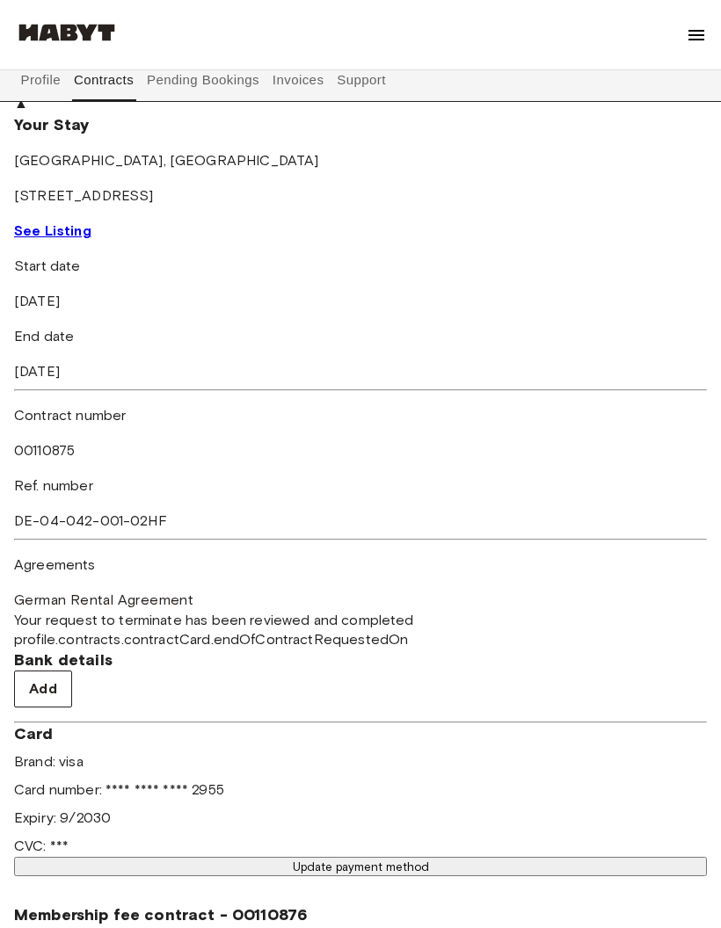
click at [695, 35] on img at bounding box center [696, 35] width 21 height 21
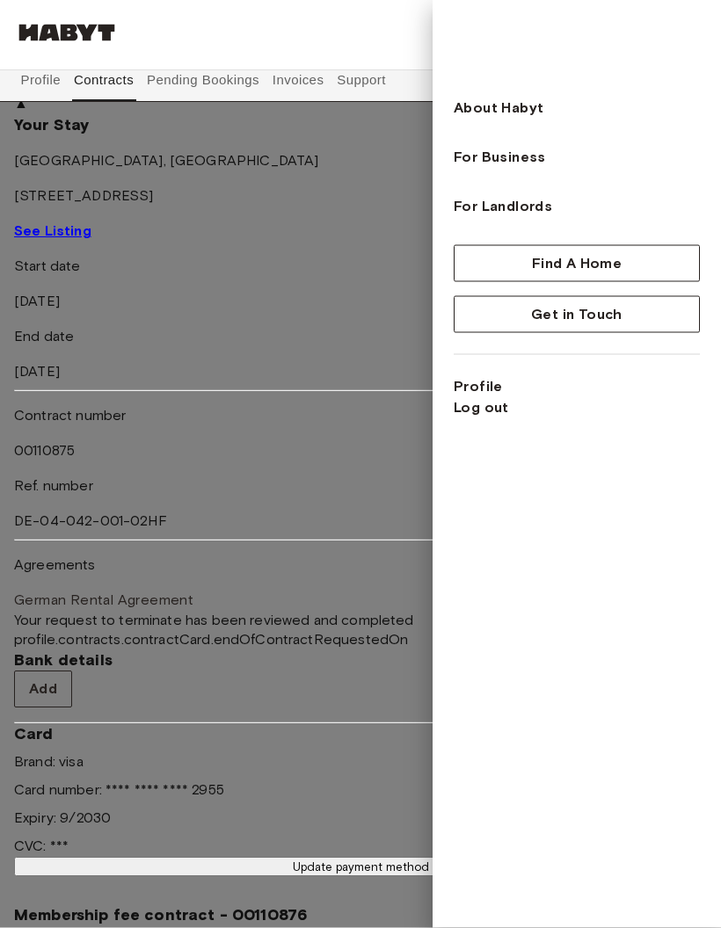
scroll to position [212, 0]
click at [45, 37] on div at bounding box center [360, 464] width 721 height 928
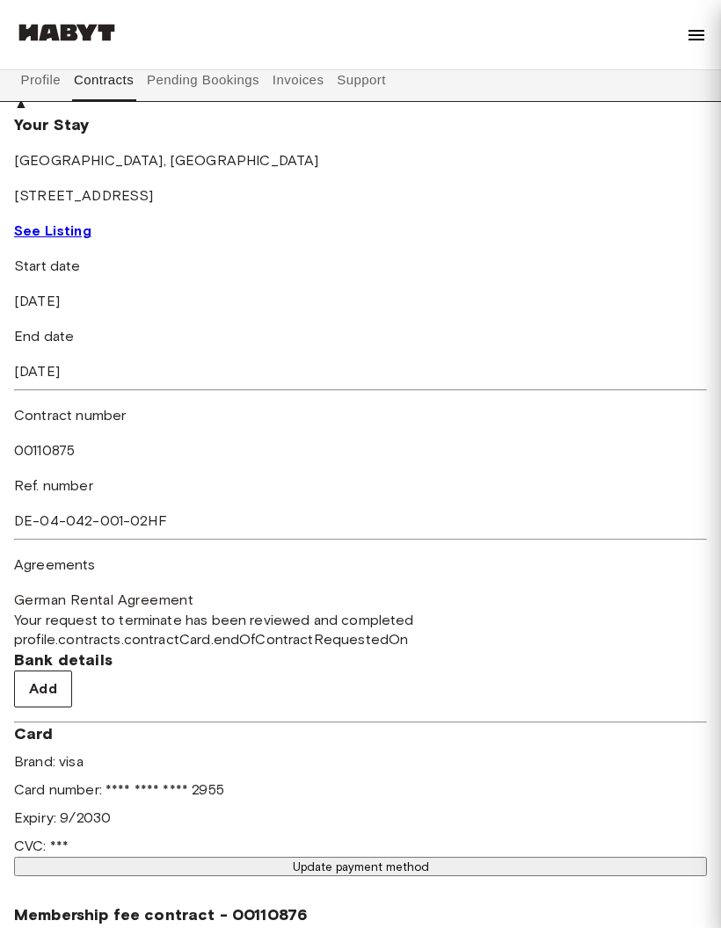
click at [44, 36] on img at bounding box center [66, 33] width 105 height 18
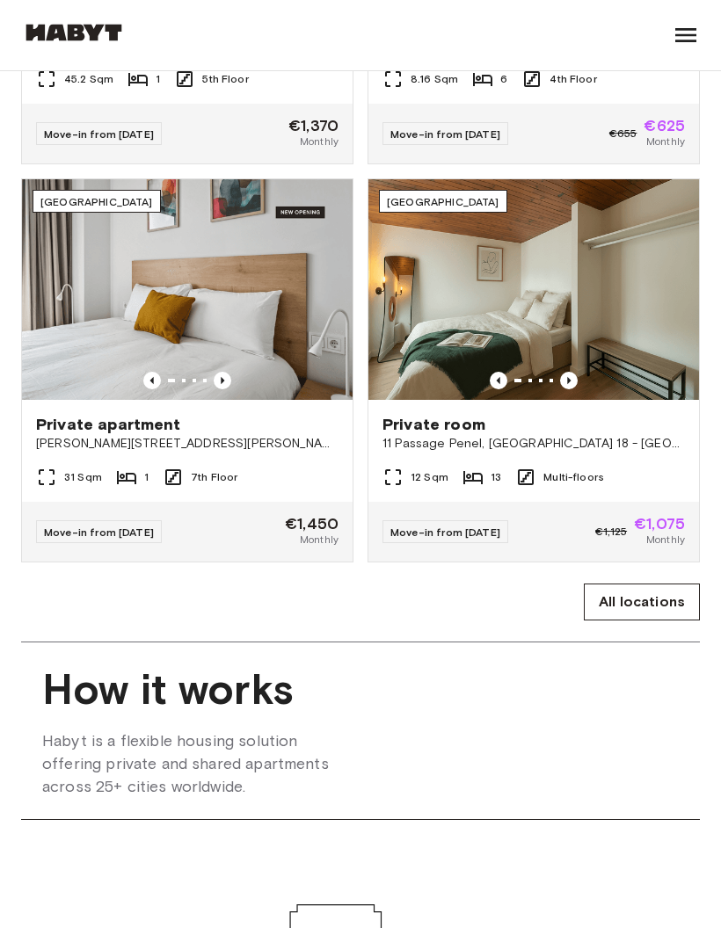
scroll to position [1045, 0]
click at [665, 598] on link "All locations" at bounding box center [642, 602] width 116 height 37
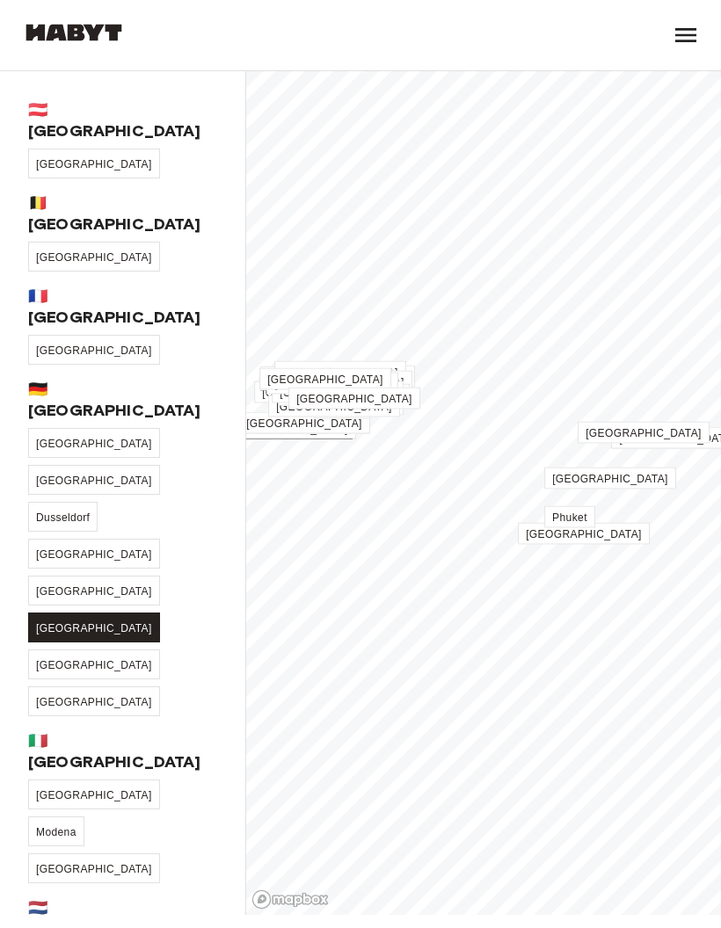
click at [152, 622] on span "[GEOGRAPHIC_DATA]" at bounding box center [94, 628] width 116 height 12
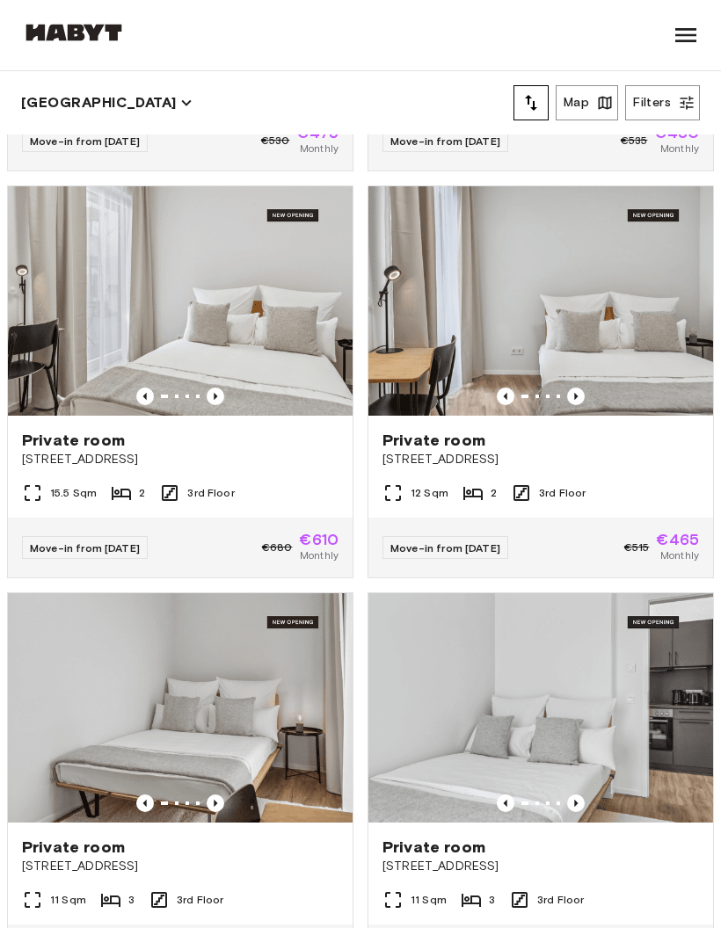
scroll to position [10534, 0]
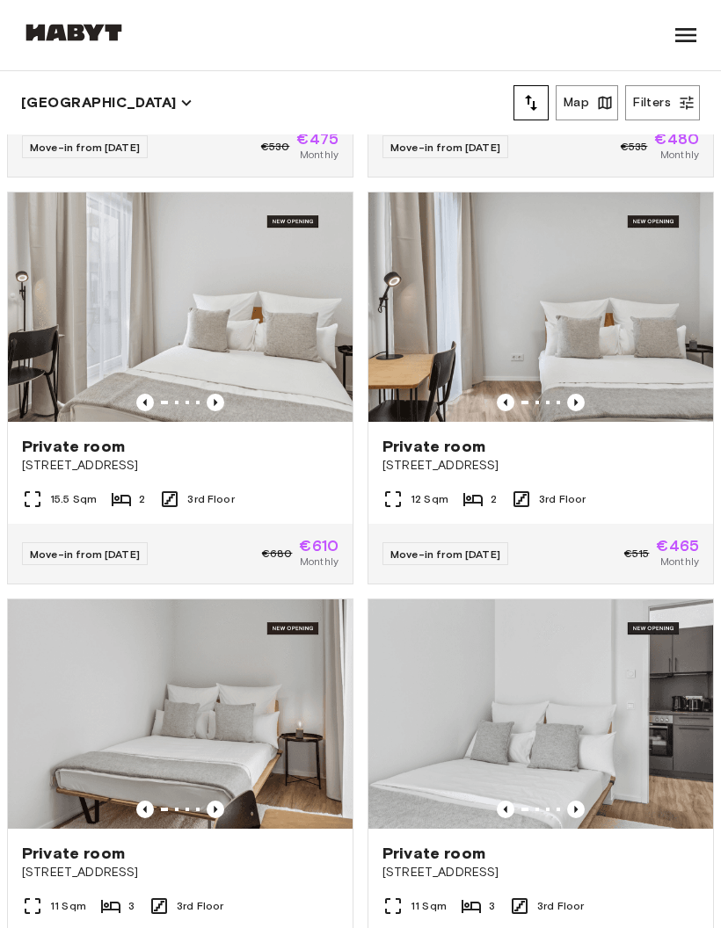
click at [533, 103] on icon "tune" at bounding box center [530, 102] width 21 height 21
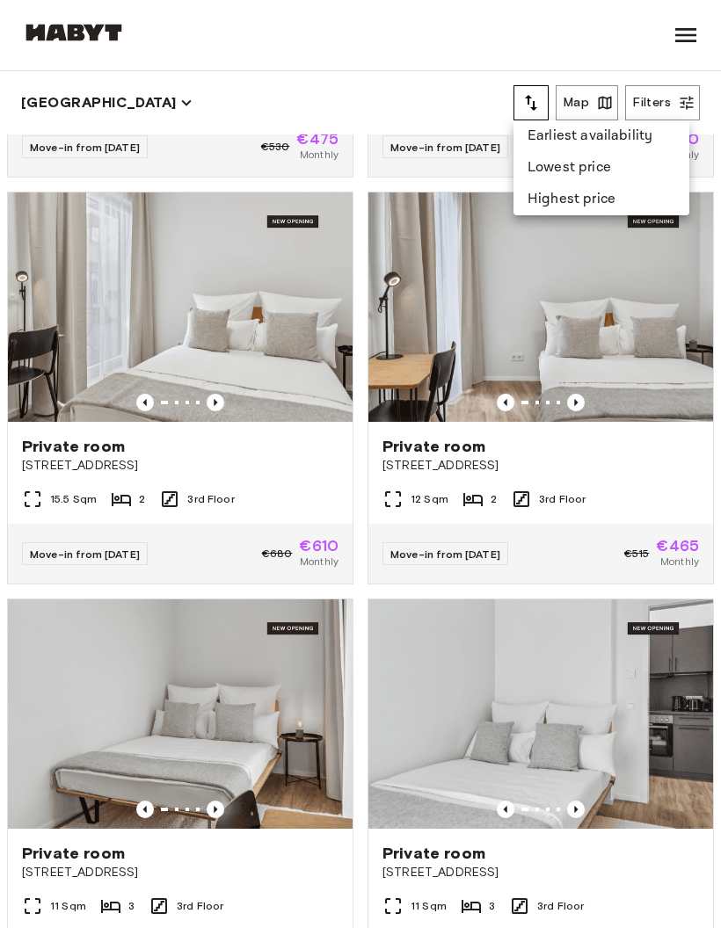
click at [596, 162] on li "Lowest price" at bounding box center [601, 168] width 176 height 32
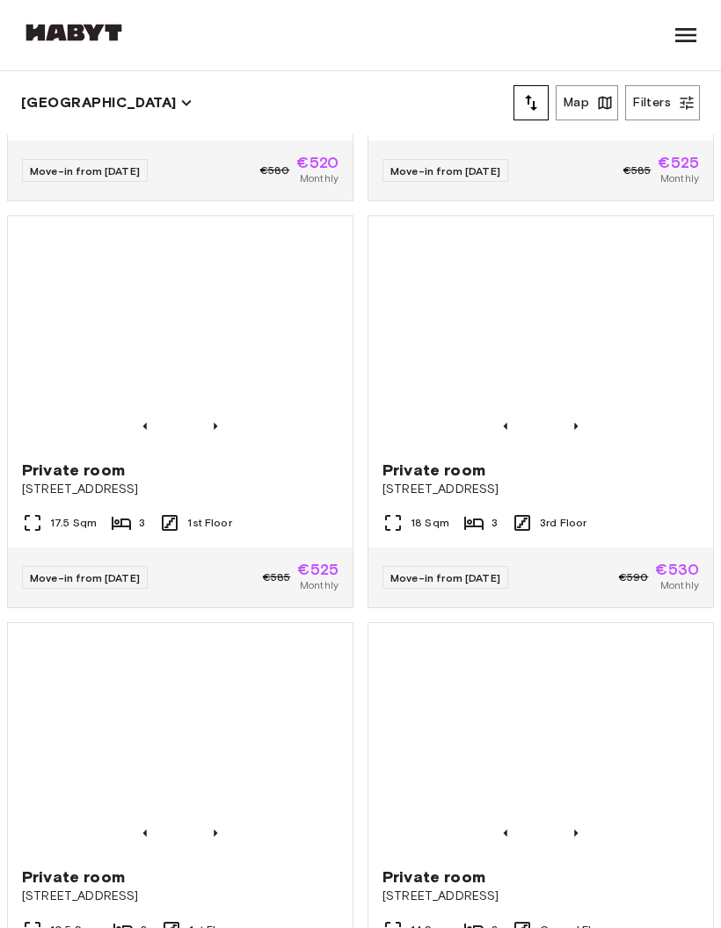
scroll to position [10507, 0]
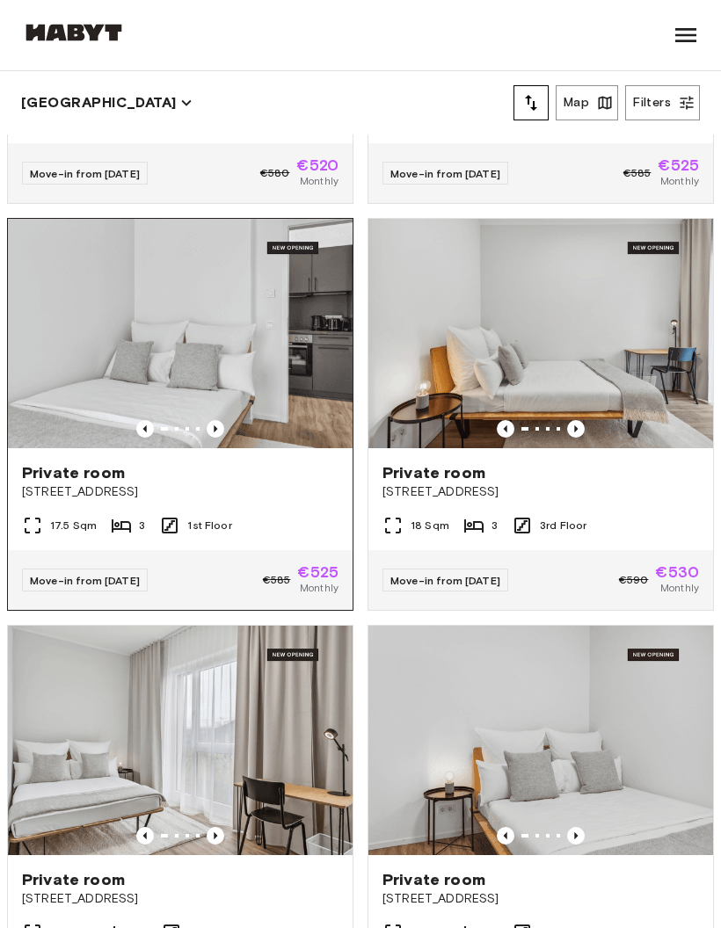
click at [281, 360] on img at bounding box center [180, 333] width 345 height 229
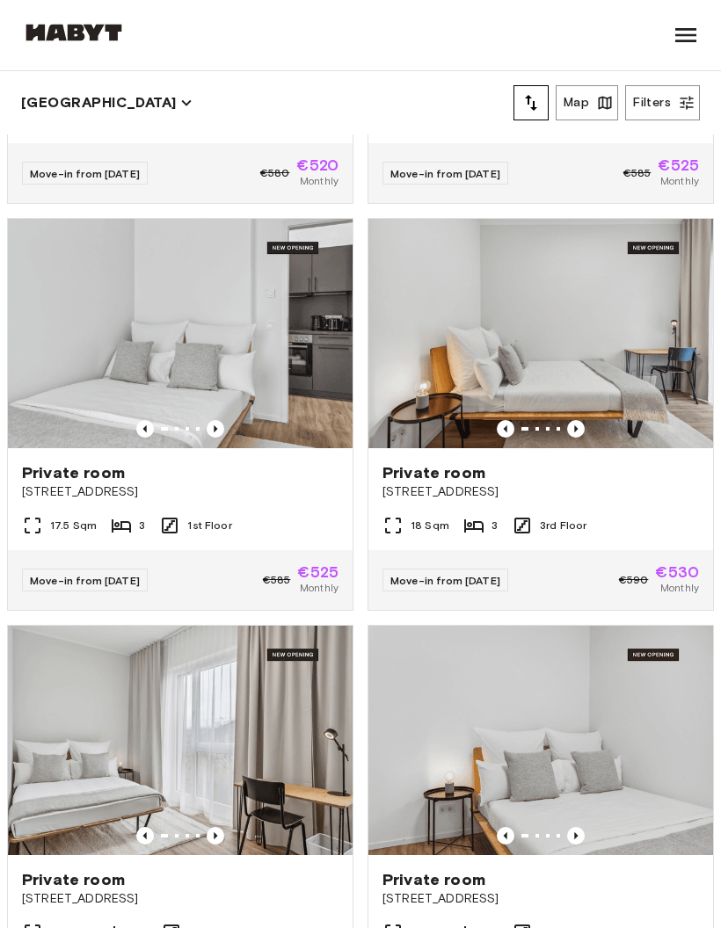
click at [80, 26] on img at bounding box center [73, 33] width 105 height 18
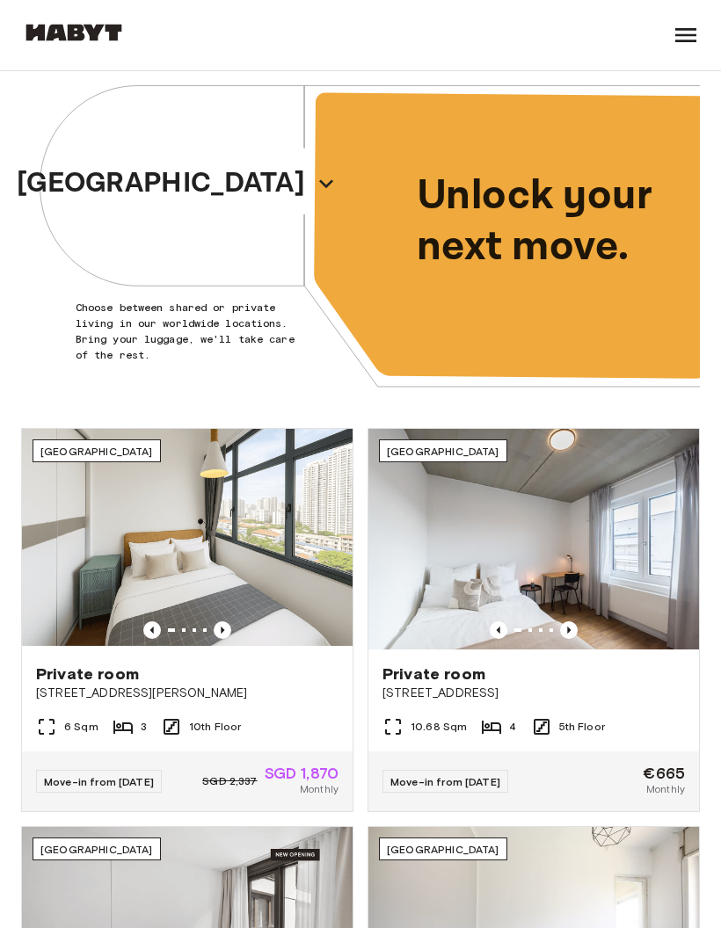
click at [102, 18] on div "Find a Home Europe Amsterdam Berlin Brussels Cologne Dusseldorf Frankfurt Graz …" at bounding box center [73, 35] width 105 height 70
click at [695, 28] on icon at bounding box center [685, 35] width 21 height 14
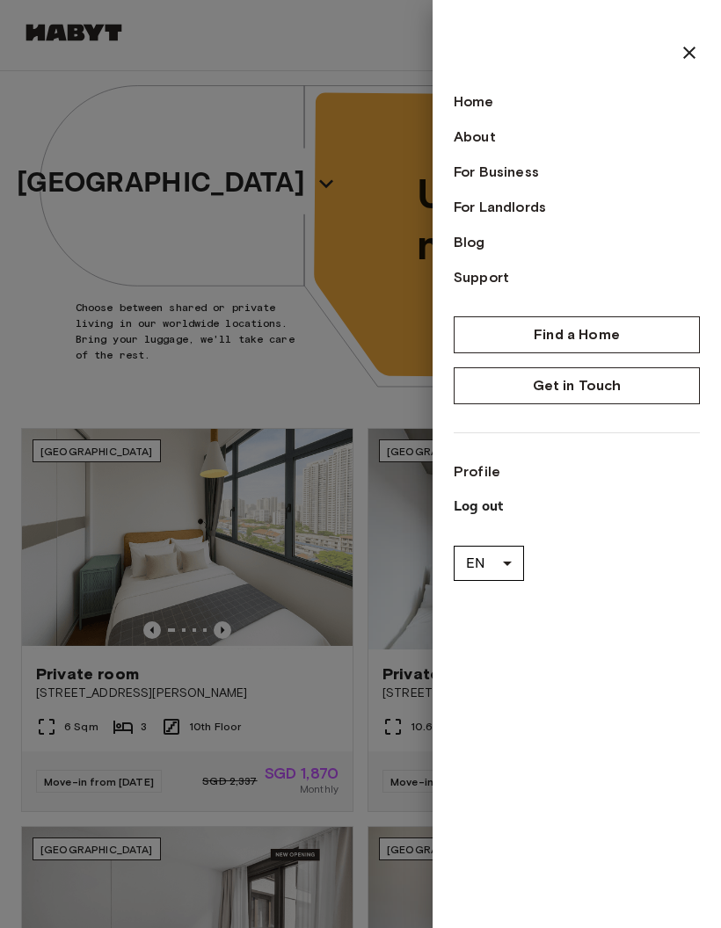
click at [160, 329] on div at bounding box center [360, 464] width 721 height 928
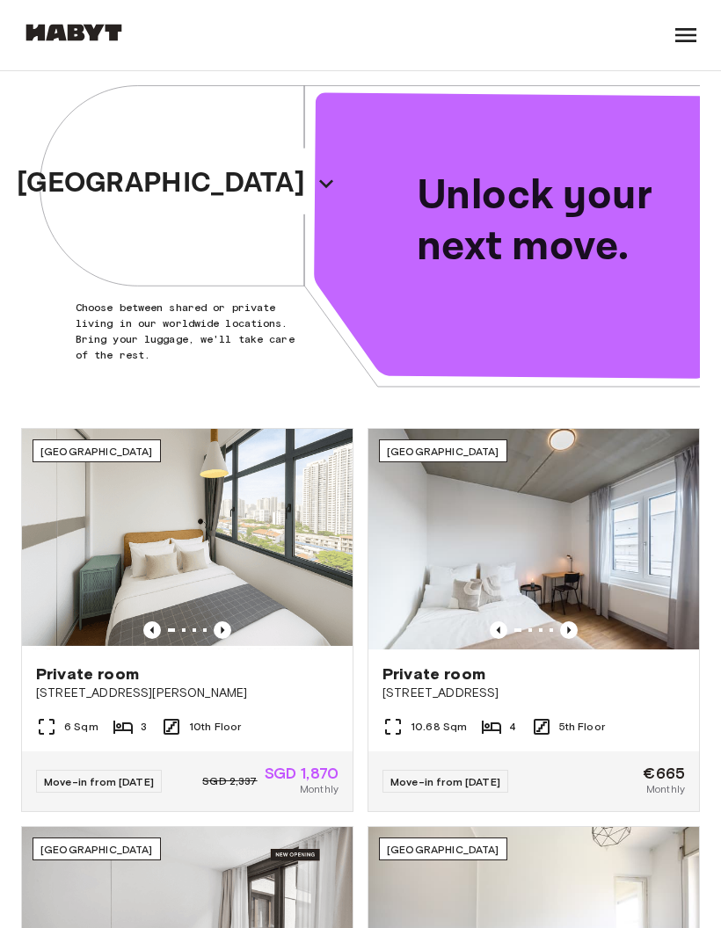
click at [95, 28] on img at bounding box center [73, 33] width 105 height 18
click at [231, 178] on icon "button" at bounding box center [235, 184] width 28 height 28
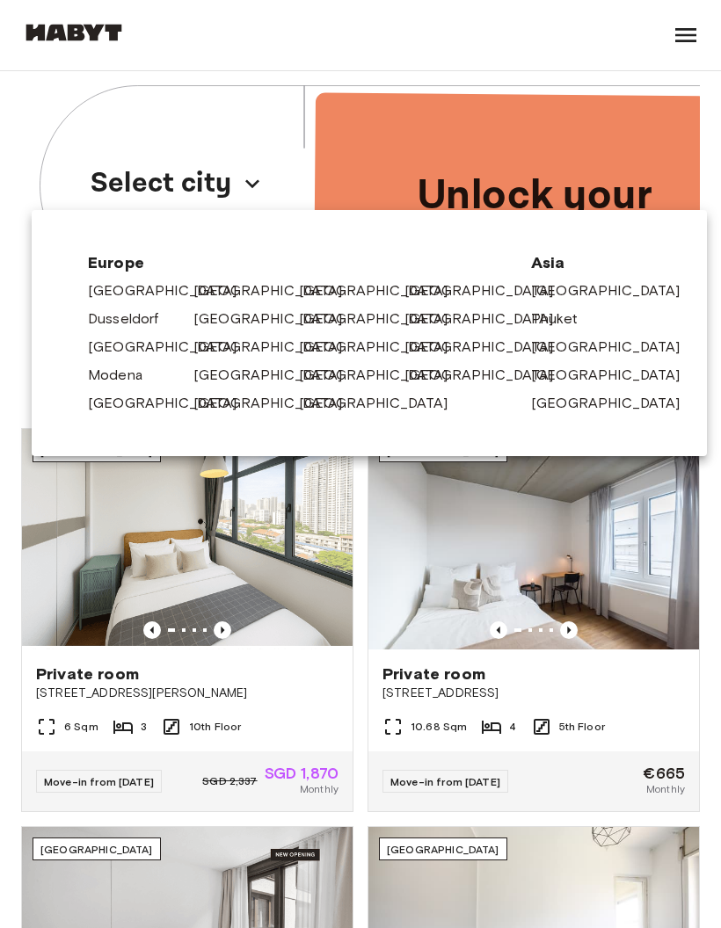
click at [678, 44] on div at bounding box center [360, 464] width 721 height 928
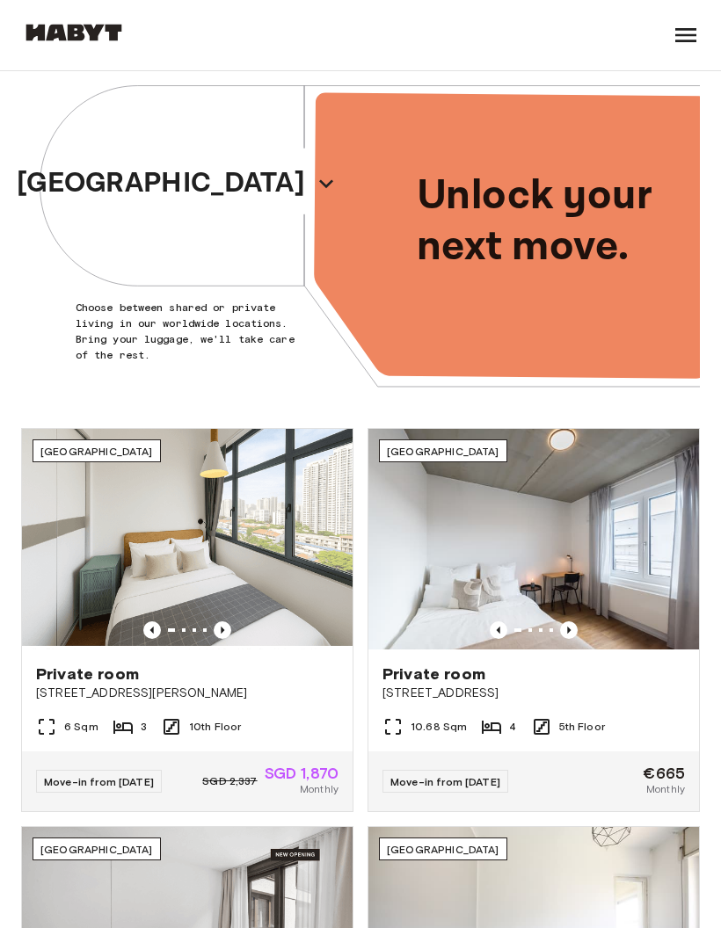
click at [215, 349] on p "Choose between shared or private living in our worldwide locations. Bring your …" at bounding box center [188, 331] width 224 height 63
click at [503, 287] on div "Unlock your next move." at bounding box center [529, 222] width 339 height 336
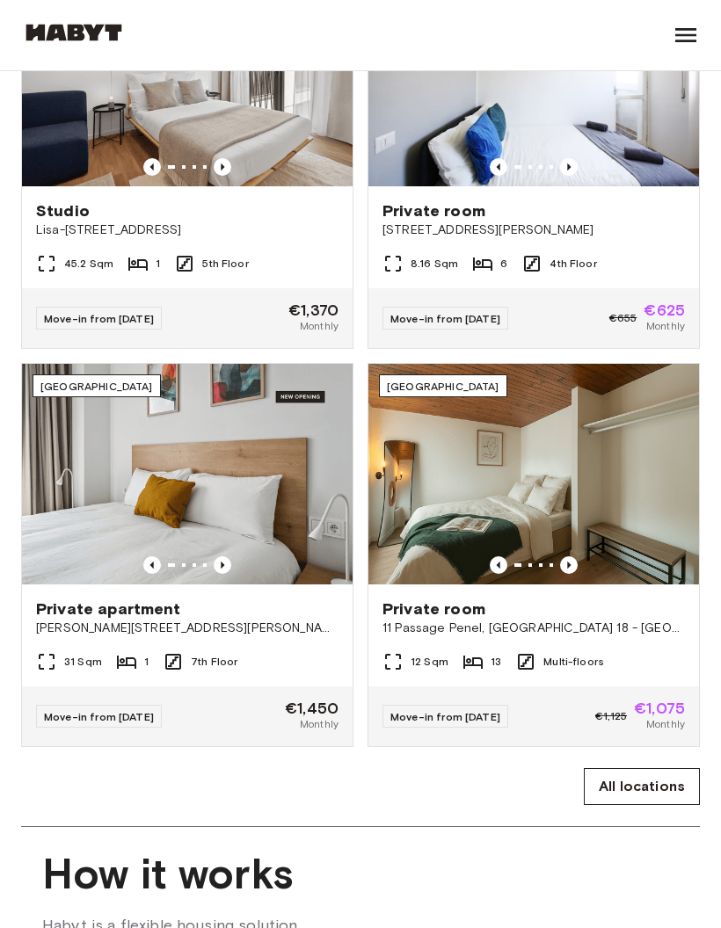
scroll to position [861, 0]
click at [692, 48] on icon at bounding box center [686, 35] width 28 height 28
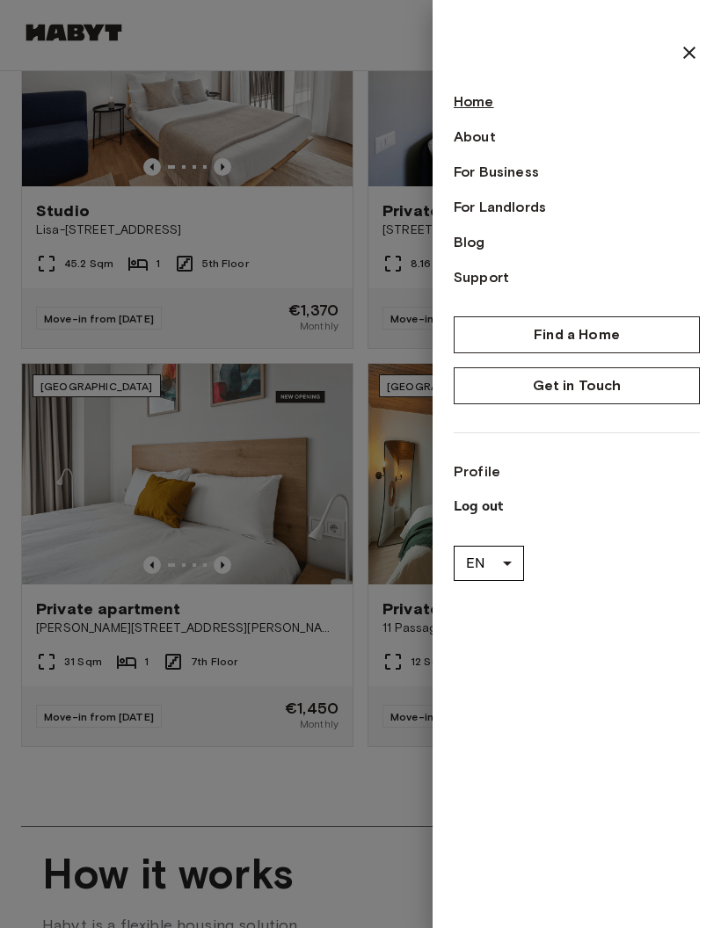
click at [491, 105] on link "Home" at bounding box center [577, 101] width 246 height 21
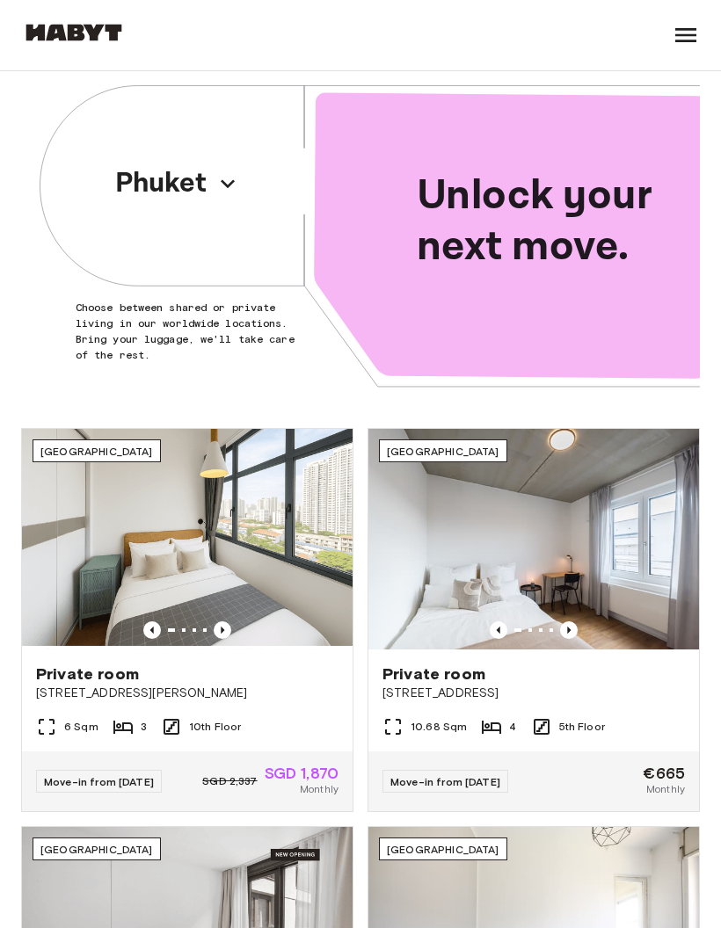
click at [226, 183] on icon "button" at bounding box center [228, 183] width 14 height 9
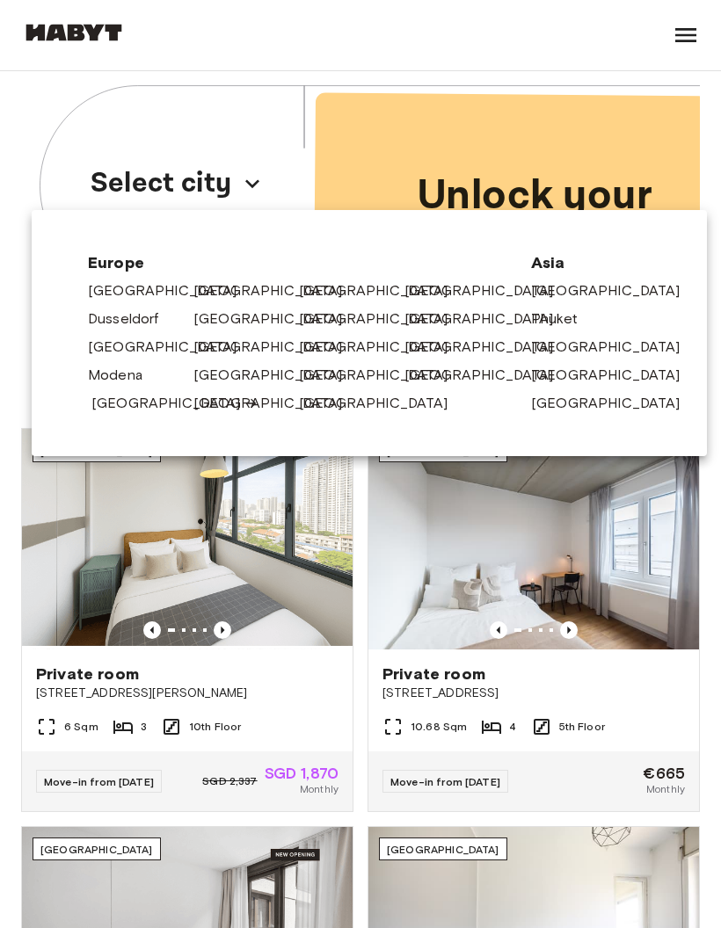
click at [130, 408] on link "[GEOGRAPHIC_DATA]" at bounding box center [174, 403] width 167 height 21
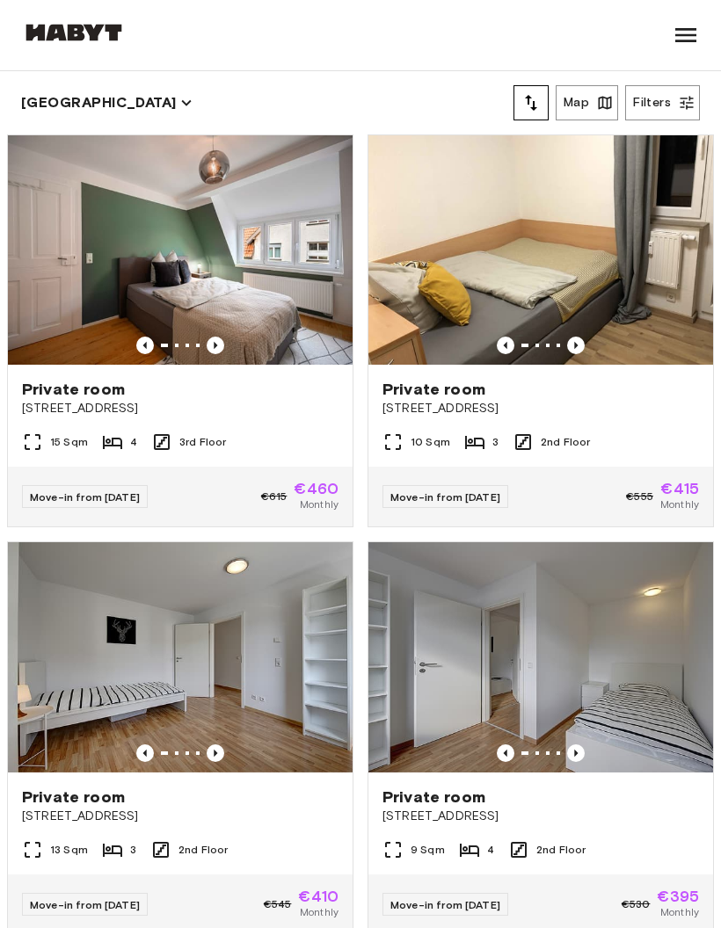
click at [531, 113] on icon "tune" at bounding box center [530, 102] width 21 height 21
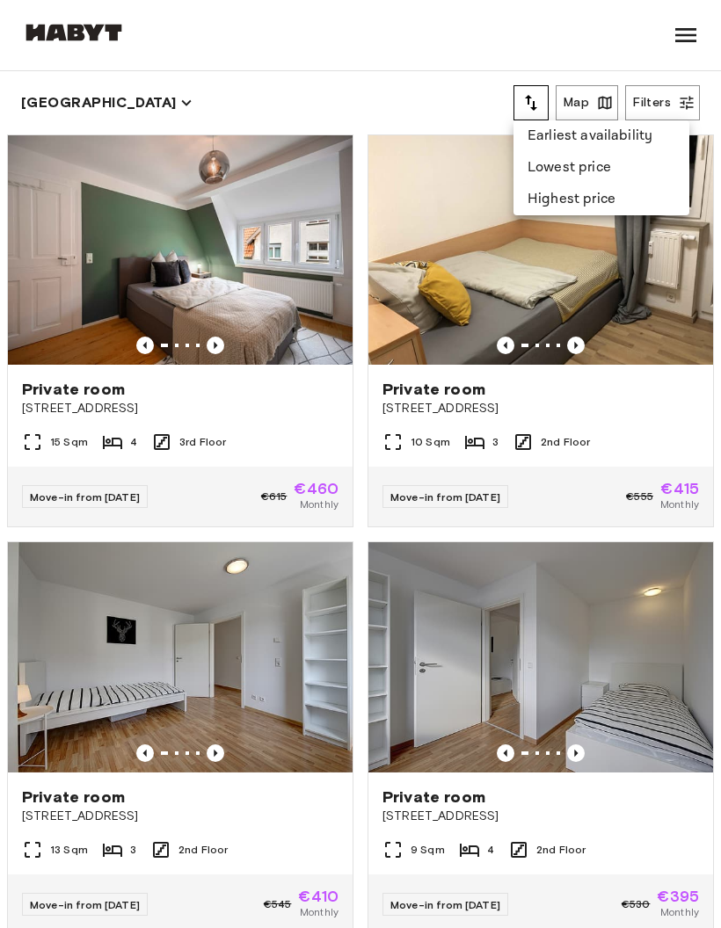
click at [587, 167] on li "Lowest price" at bounding box center [601, 168] width 176 height 32
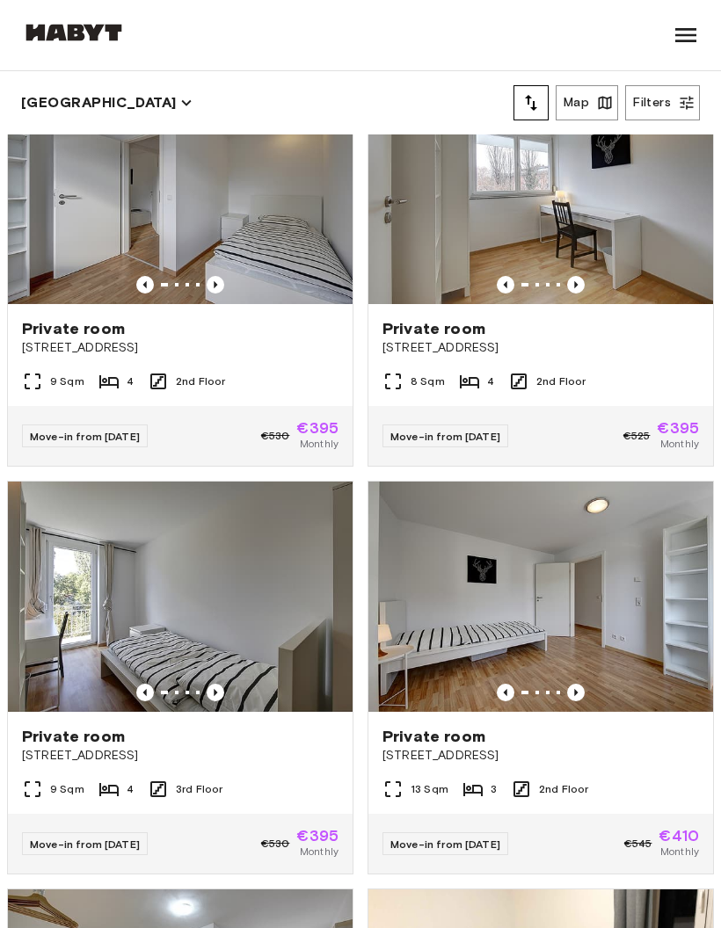
scroll to position [58, 0]
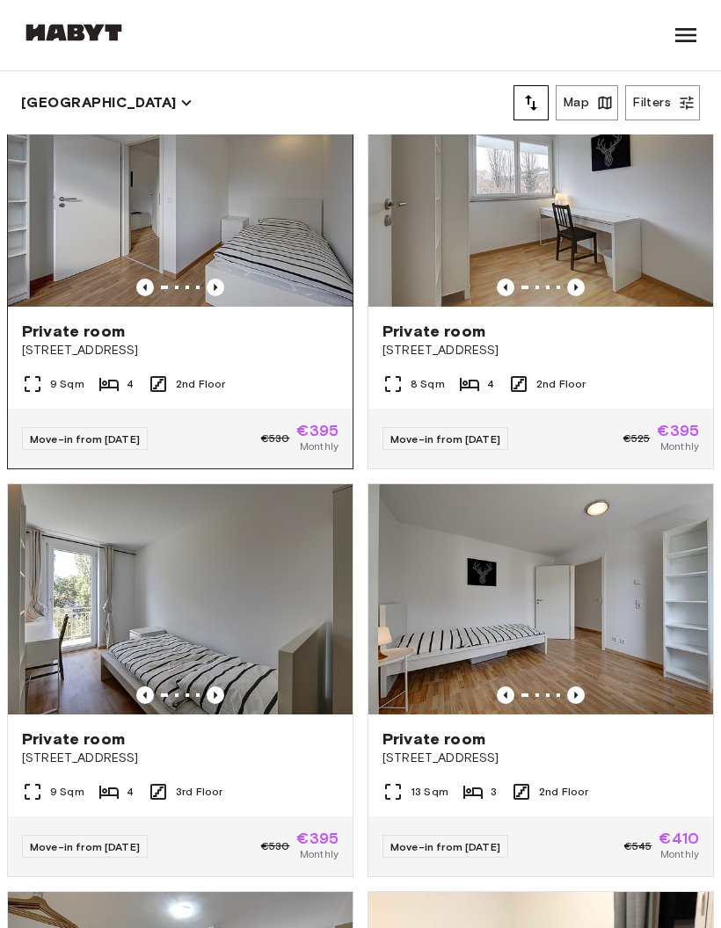
click at [287, 251] on img at bounding box center [180, 191] width 345 height 229
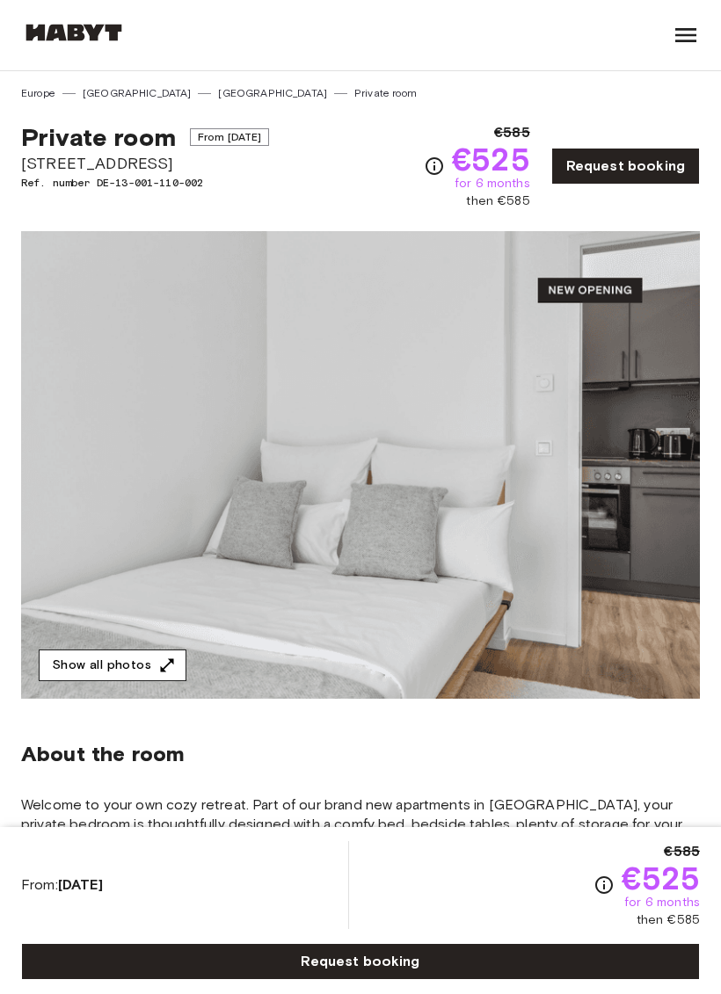
click at [158, 664] on icon "button" at bounding box center [167, 666] width 18 height 18
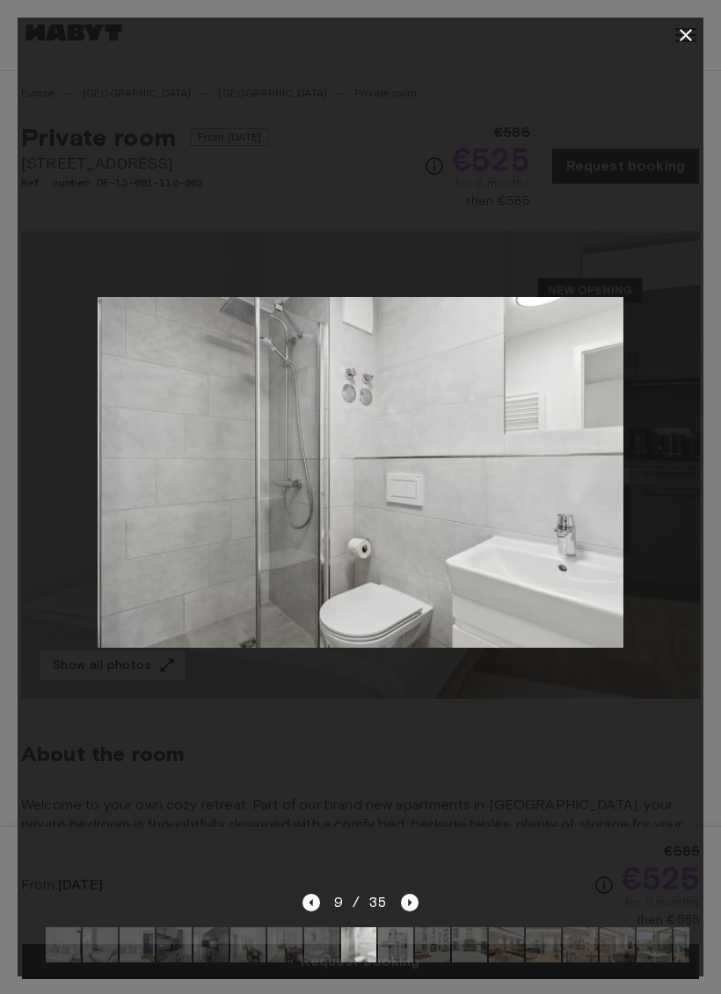
click at [698, 13] on div at bounding box center [360, 497] width 721 height 994
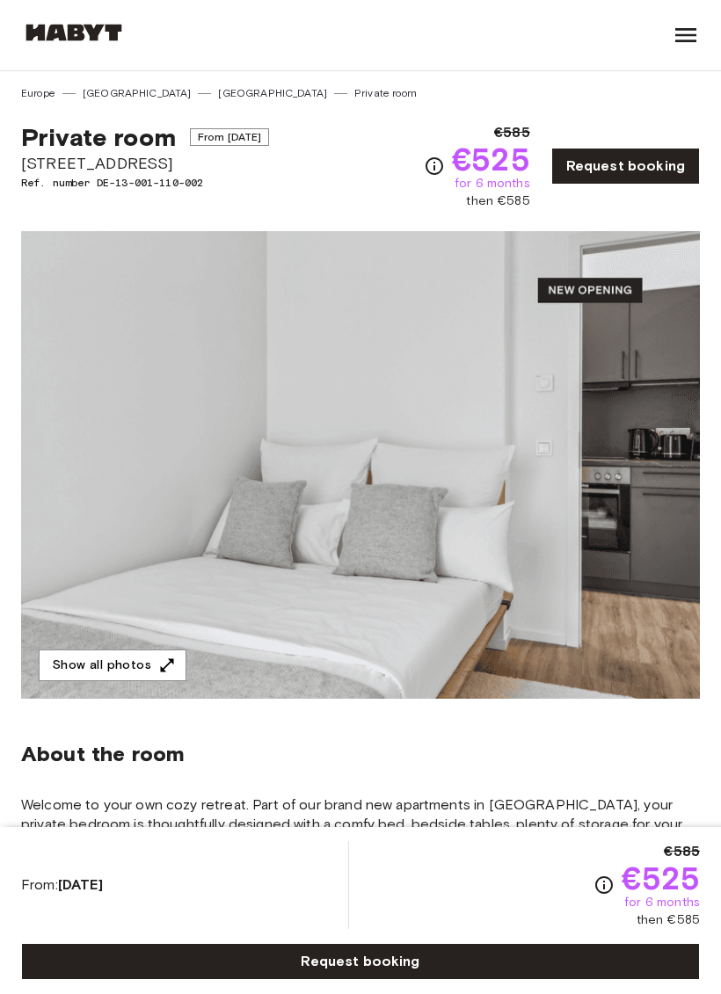
click at [698, 13] on div at bounding box center [686, 35] width 28 height 70
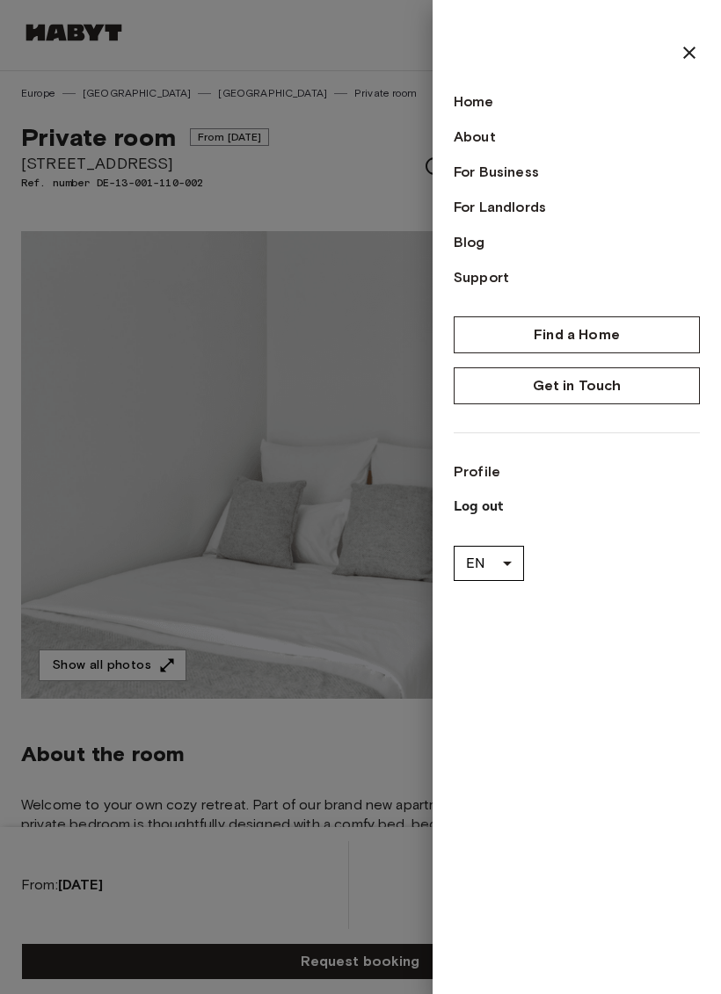
click at [279, 287] on div at bounding box center [360, 497] width 721 height 994
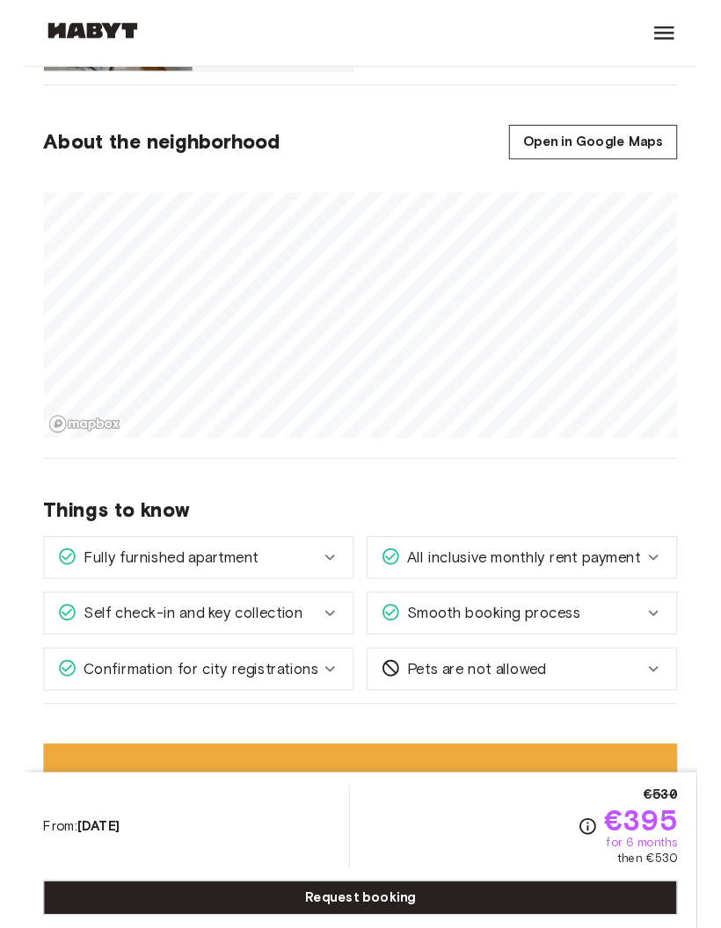
scroll to position [1208, 0]
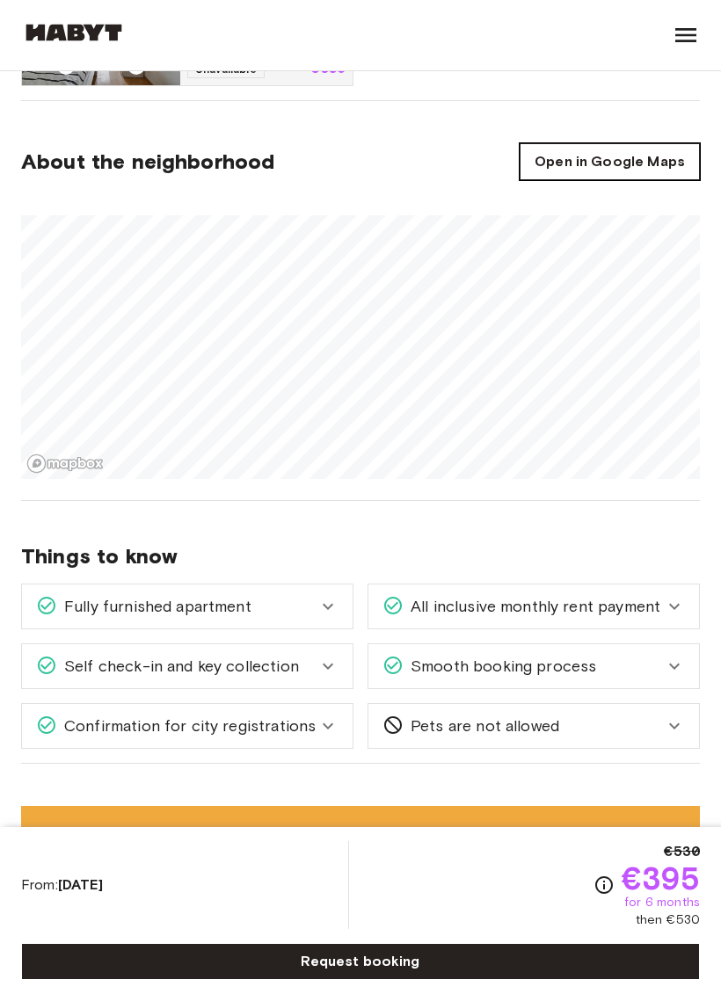
click at [662, 174] on link "Open in Google Maps" at bounding box center [610, 161] width 180 height 37
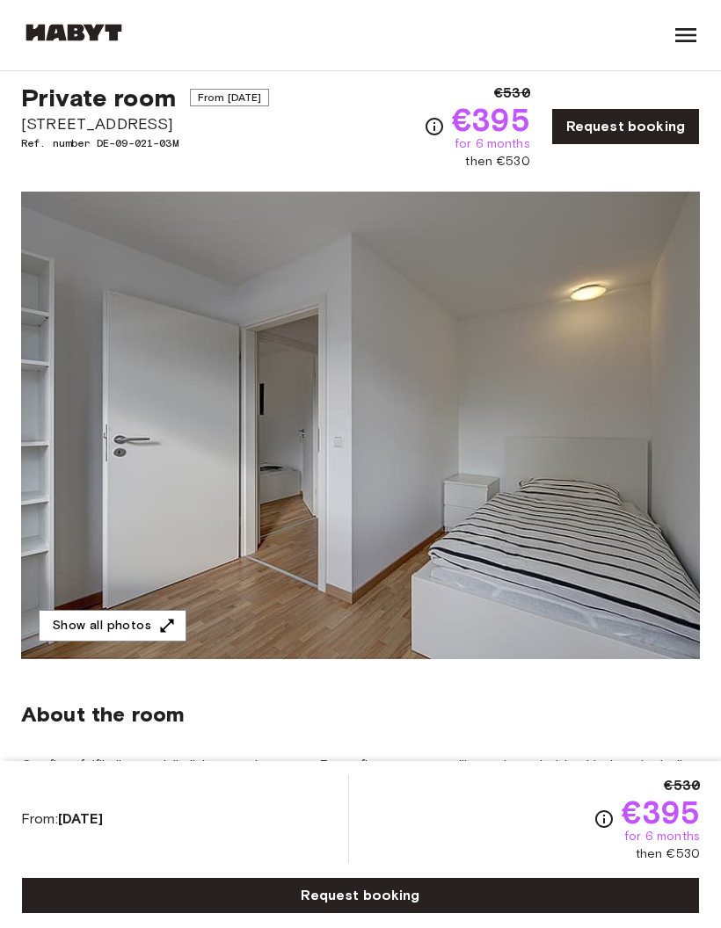
scroll to position [0, 0]
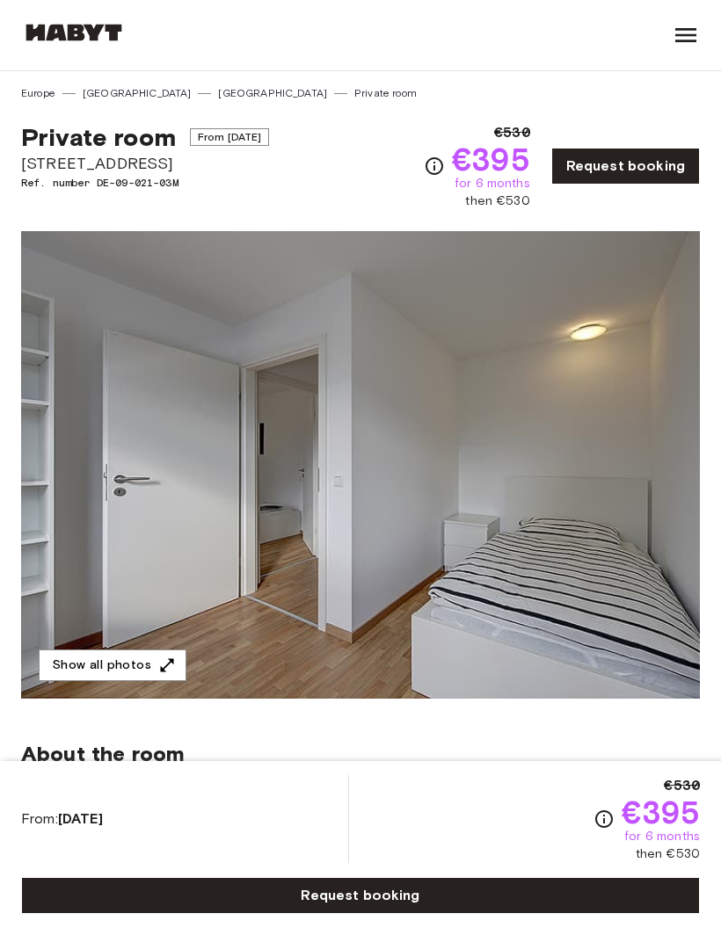
click at [39, 163] on span "[STREET_ADDRESS]" at bounding box center [145, 163] width 248 height 23
click at [23, 165] on span "[STREET_ADDRESS]" at bounding box center [145, 163] width 248 height 23
copy span "[STREET_ADDRESS]"
